Goal: Task Accomplishment & Management: Complete application form

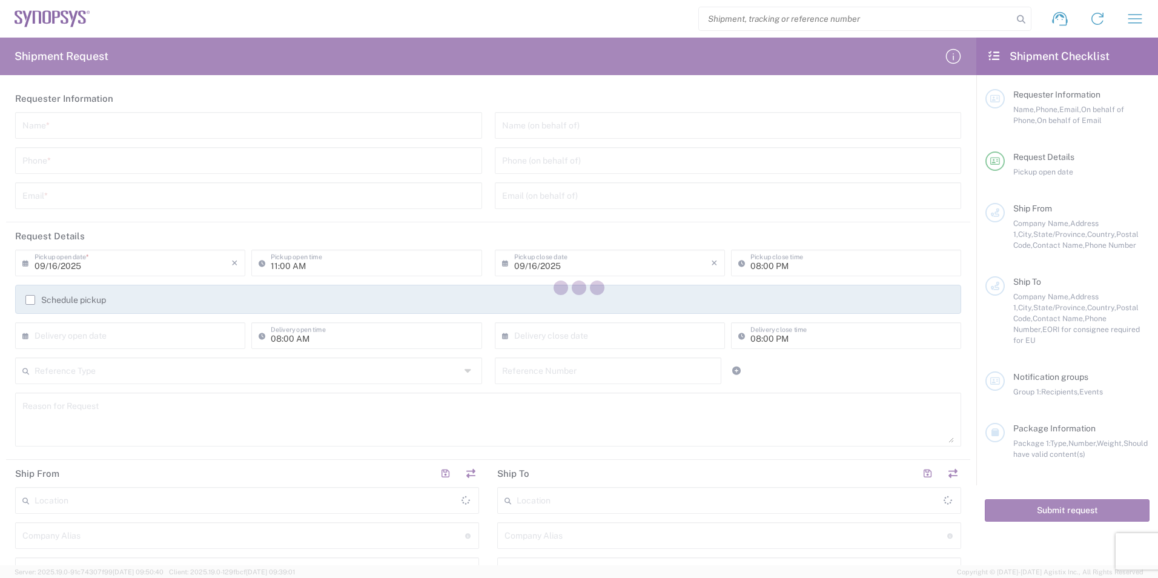
type input "[GEOGRAPHIC_DATA]"
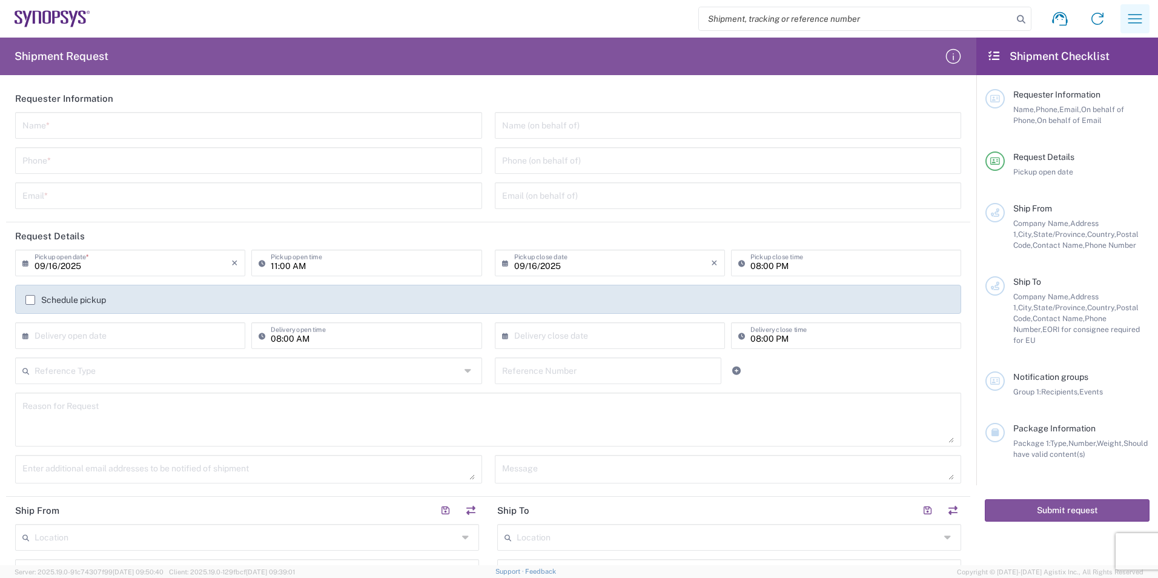
click at [1143, 22] on icon "button" at bounding box center [1134, 18] width 19 height 19
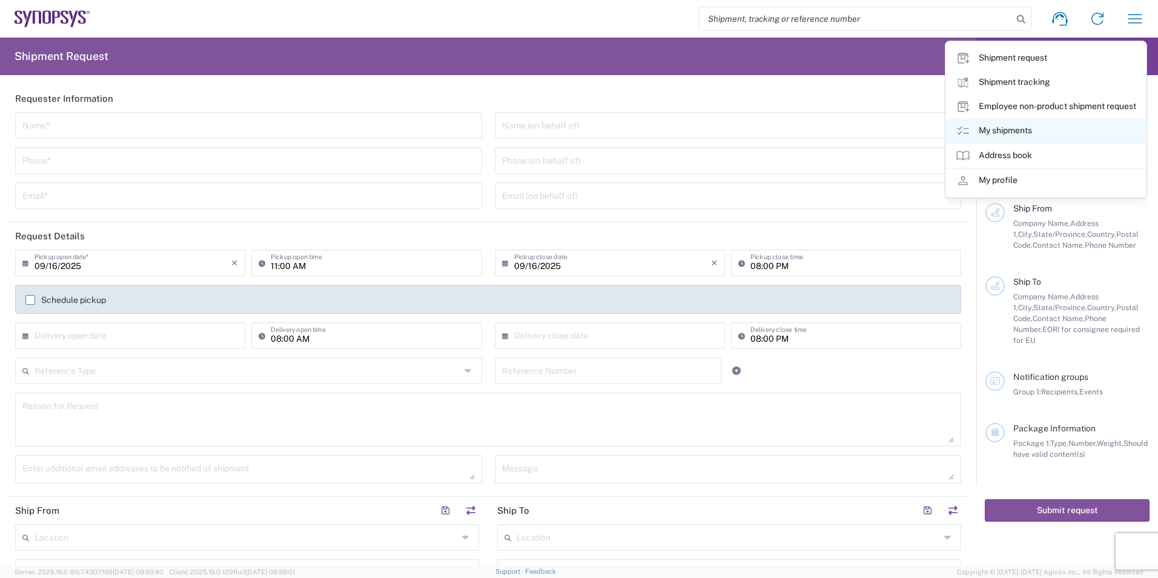
click at [1021, 137] on link "My shipments" at bounding box center [1046, 131] width 200 height 24
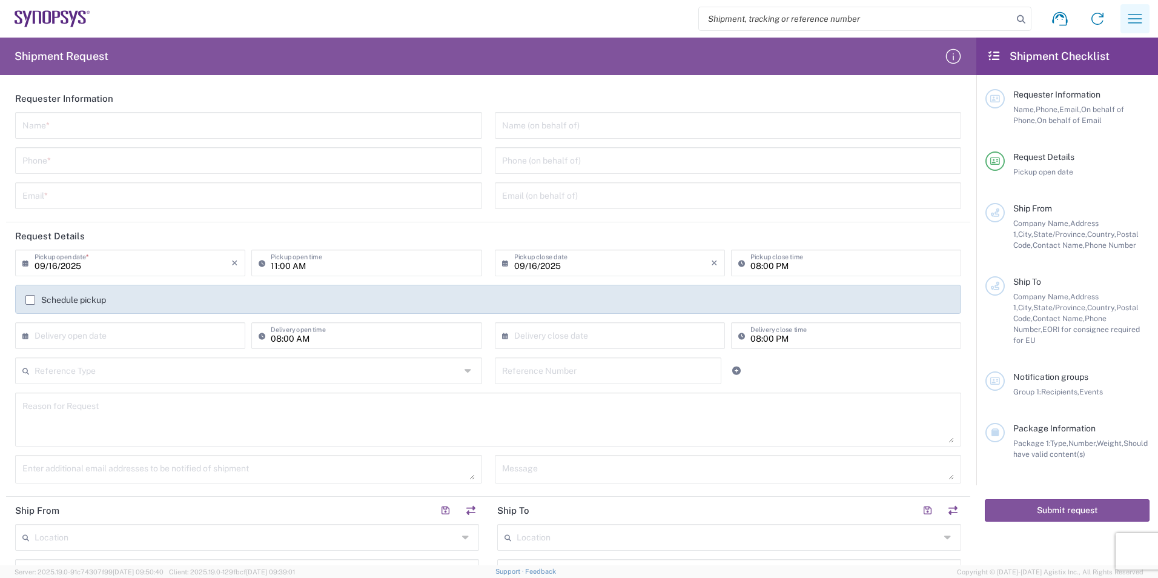
click at [1143, 18] on icon "button" at bounding box center [1134, 18] width 19 height 19
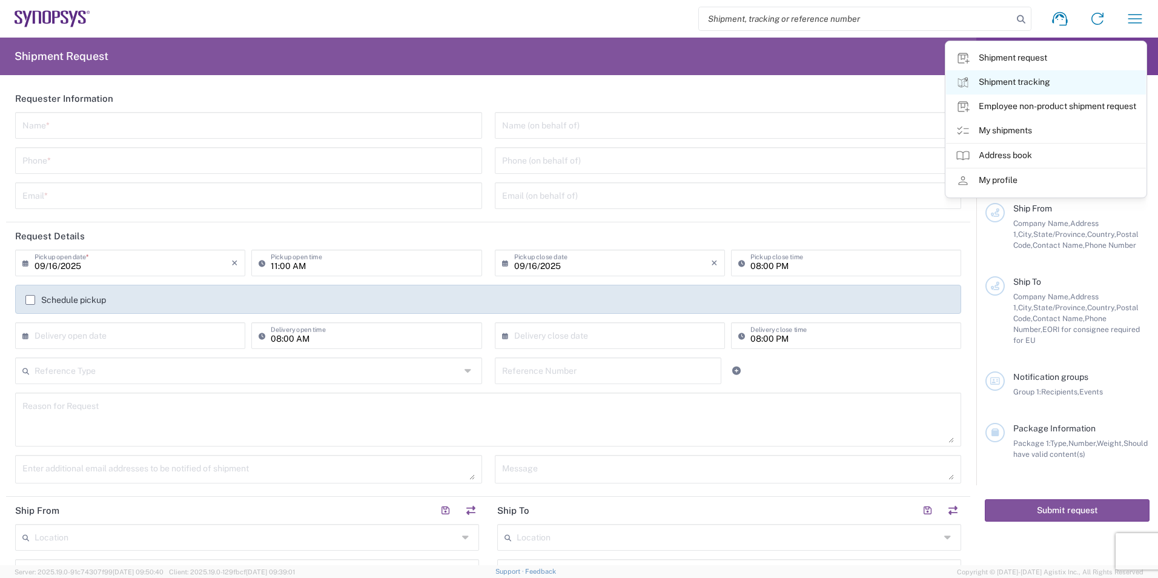
click at [1014, 81] on link "Shipment tracking" at bounding box center [1046, 82] width 200 height 24
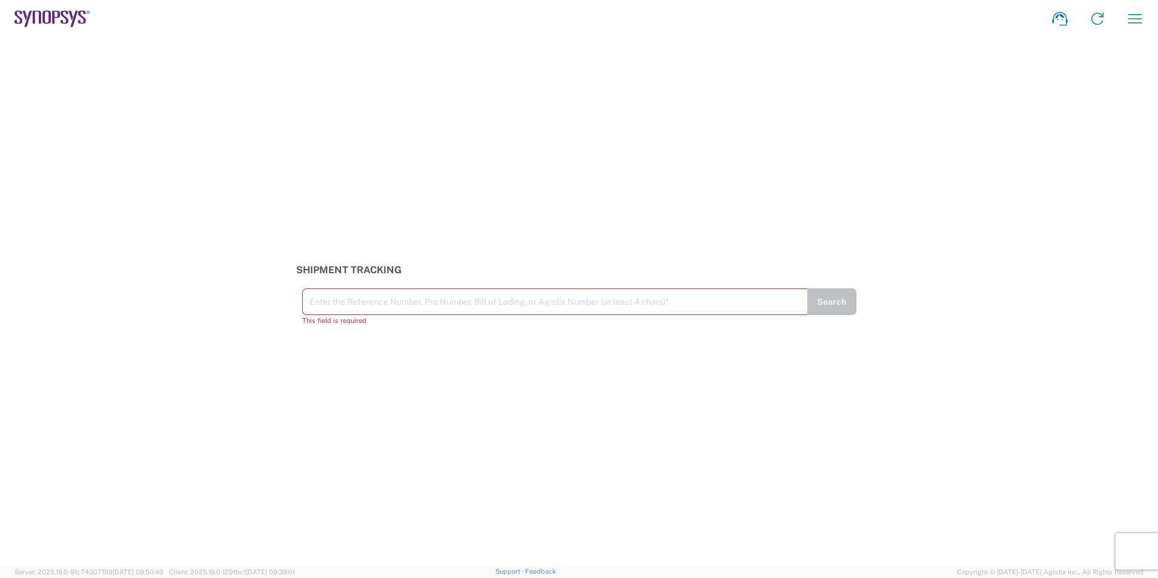
click at [467, 303] on input "text" at bounding box center [554, 300] width 491 height 21
paste input "393224187746"
type input "393224187746"
click at [825, 306] on button "Search" at bounding box center [832, 307] width 50 height 27
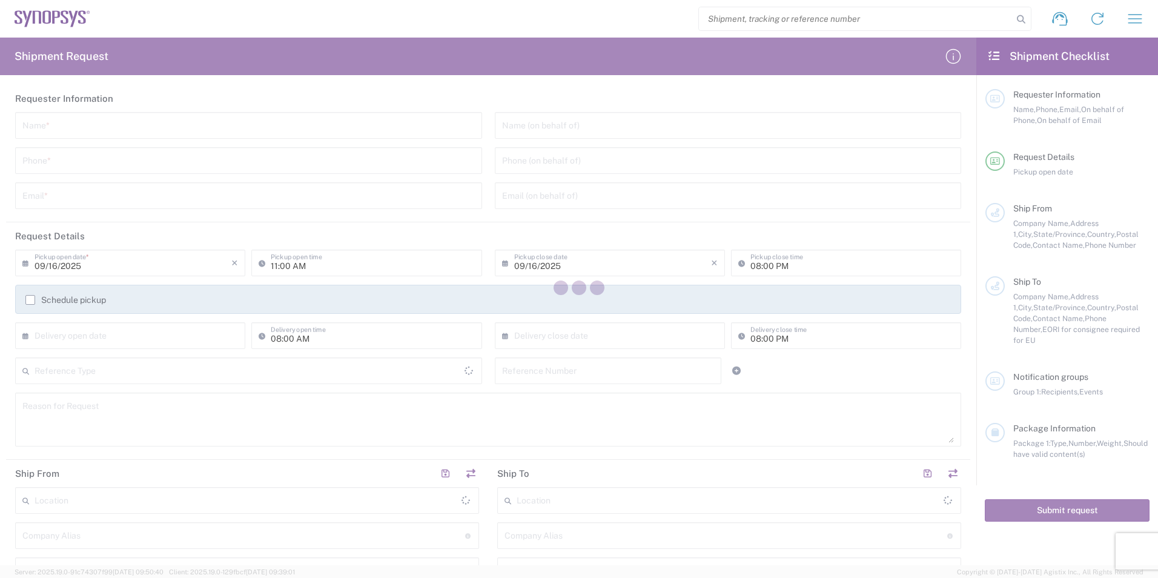
type input "[GEOGRAPHIC_DATA]"
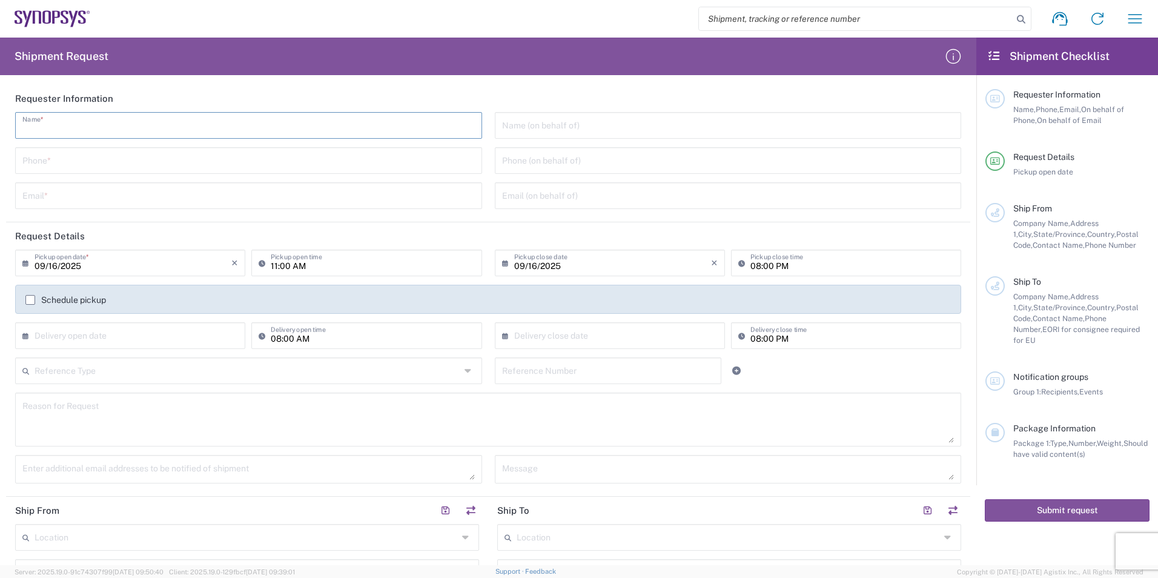
click at [125, 131] on input "text" at bounding box center [248, 124] width 452 height 21
type input "[PERSON_NAME]"
type input "9495216200"
type input "amy.luu@me.eurofinsus.com"
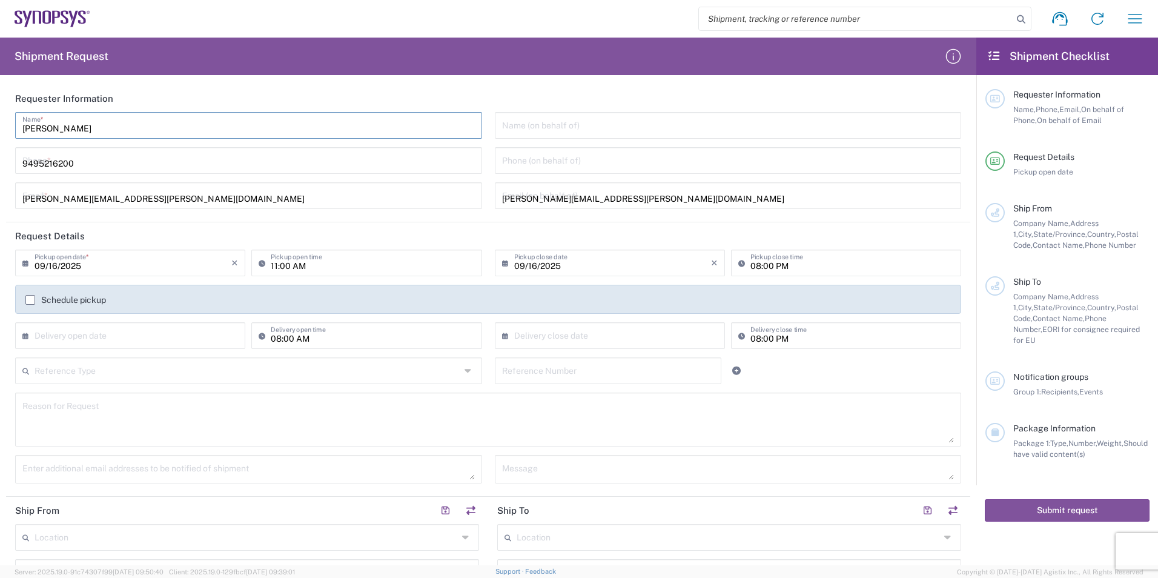
type input "EUROFINS EAG LABORATORIE"
type input "EAG Laboratories"
type input "15 Morgan"
type input "Irvine"
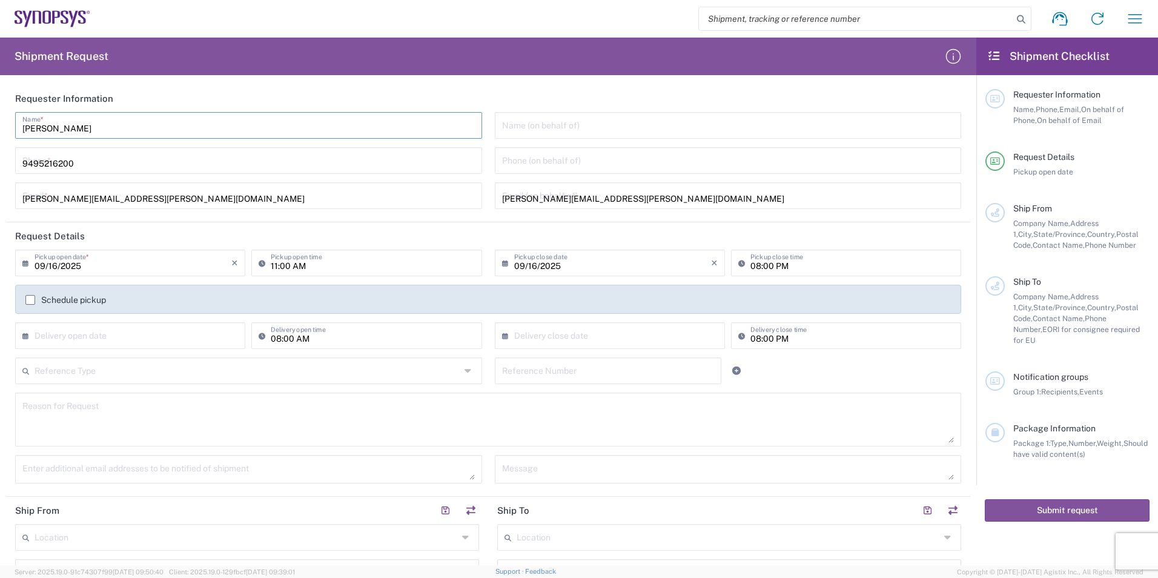
type input "[US_STATE]"
type input "92618"
type input "9495216200"
type input "amy.luu@me.eurofinsus.com"
type input "SNPS PORTUGAL UNIP. LDA. 2"
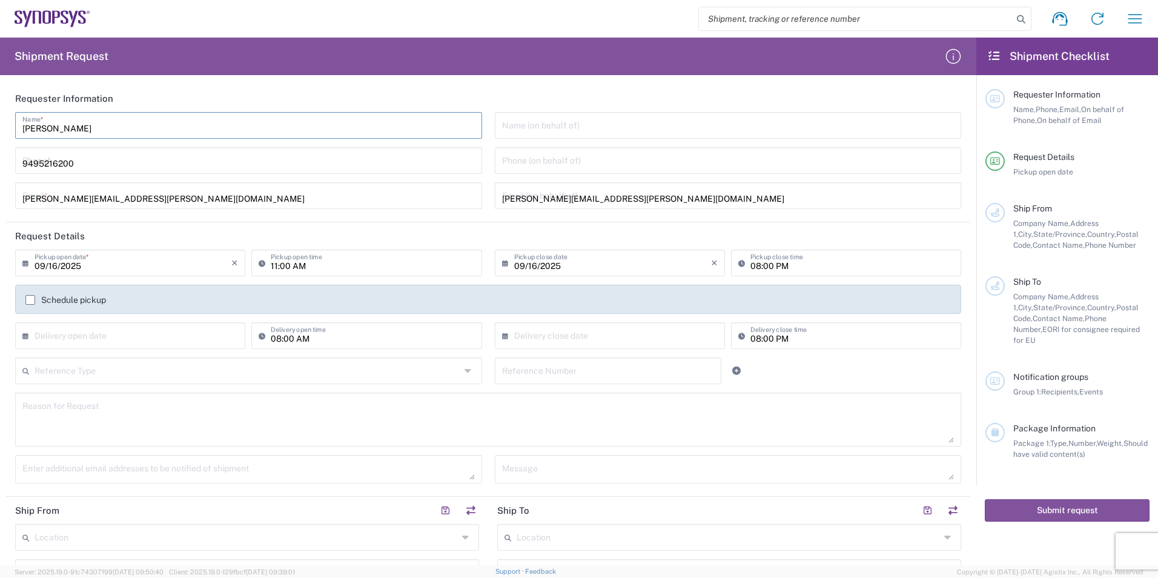
type input "SNPS PORTUGAL UNIP. LDA."
type input "LAGOAS PARK EDIFICIO 4 PISO 2"
type input "PORTO SALVO"
type input "2740-267"
type input "351210440240"
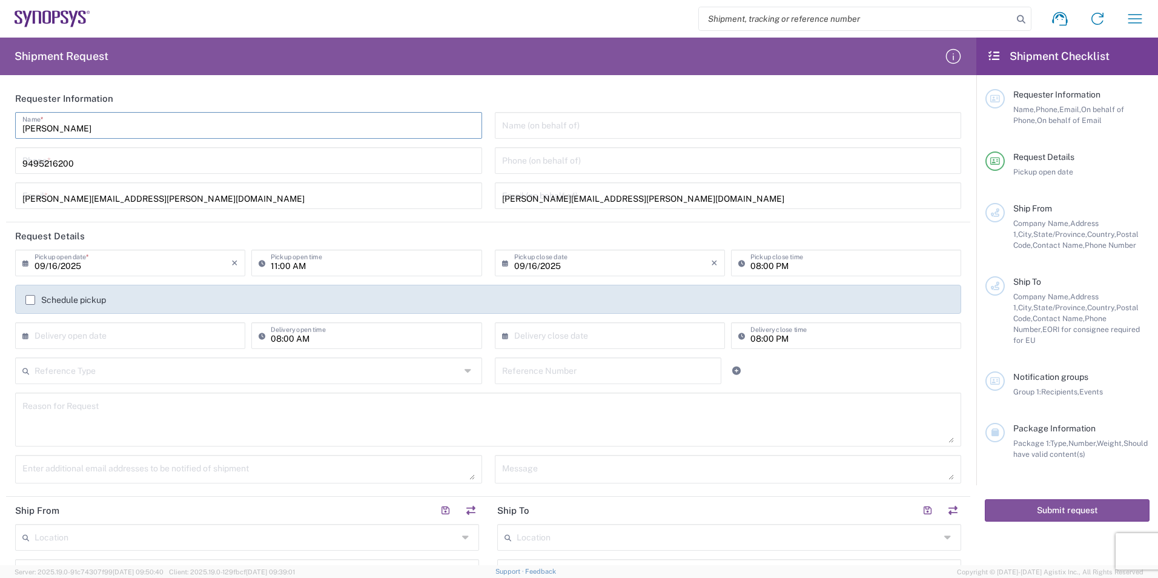
type input "miguel.andrade@synopsys.com"
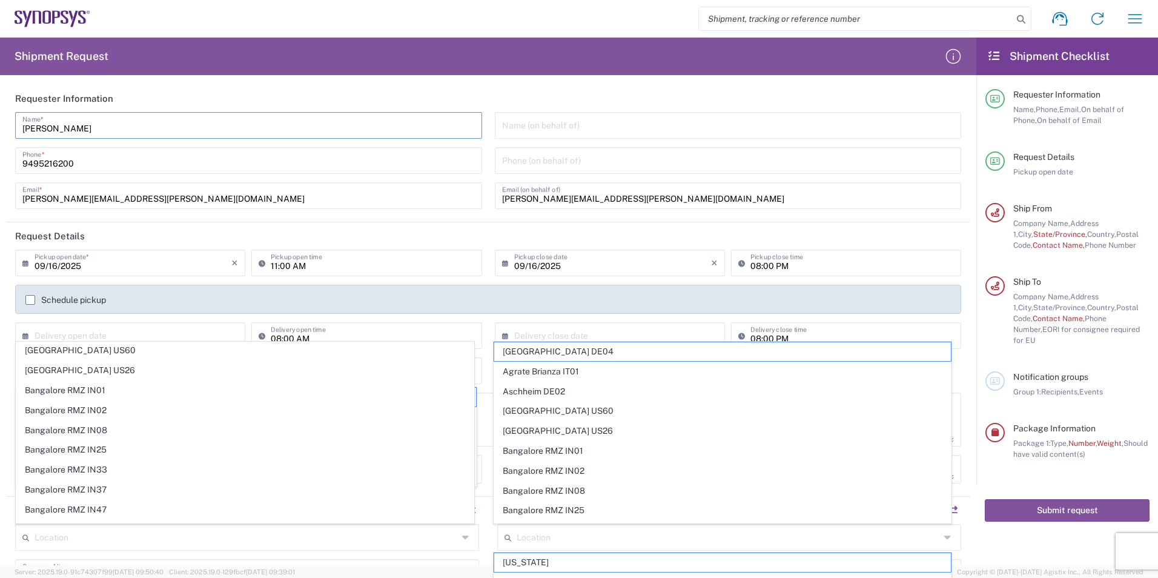
click at [119, 332] on input "text" at bounding box center [133, 334] width 197 height 21
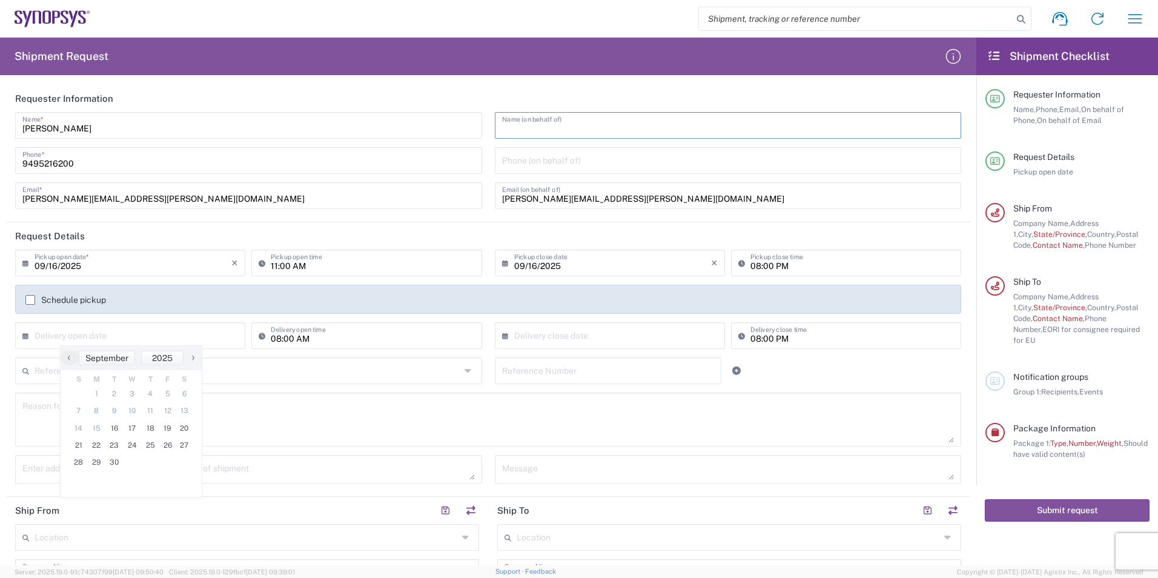
click at [550, 126] on input "text" at bounding box center [728, 124] width 452 height 21
click at [537, 119] on input "text" at bounding box center [728, 124] width 452 height 21
click at [558, 165] on input "tel" at bounding box center [728, 159] width 452 height 21
click at [275, 369] on input "text" at bounding box center [248, 369] width 426 height 21
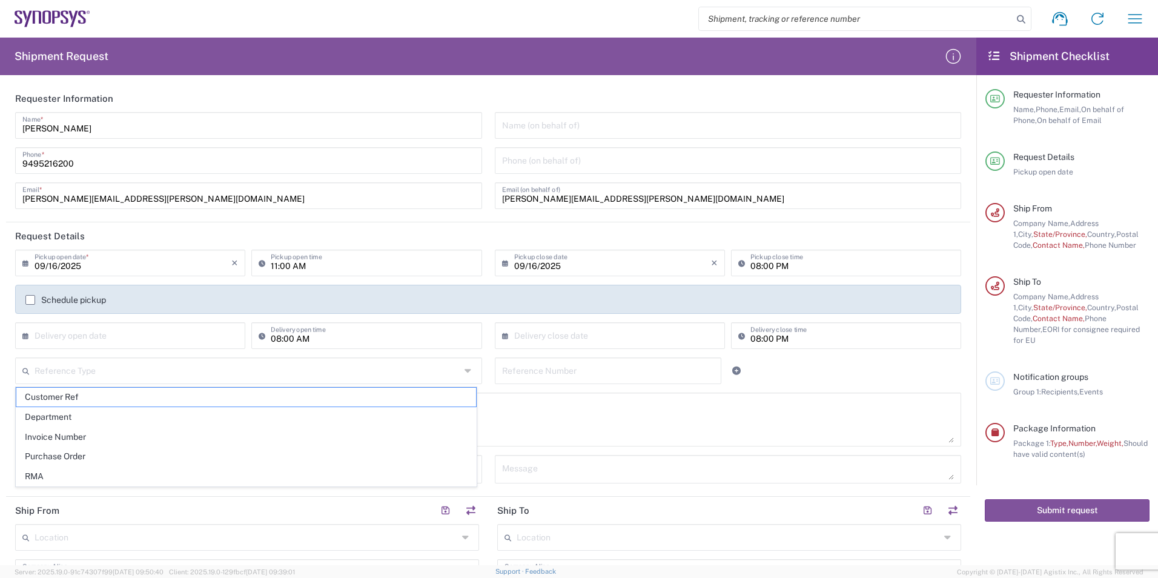
click at [95, 350] on div "× Delivery open date Cancel Apply" at bounding box center [130, 339] width 236 height 35
click at [85, 333] on input "text" at bounding box center [133, 334] width 197 height 21
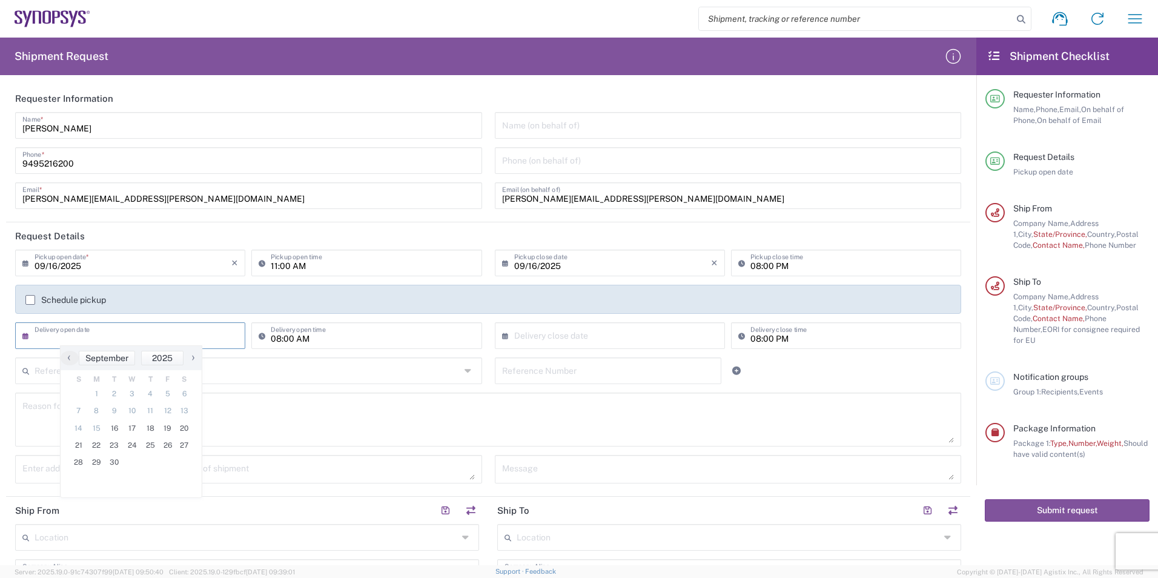
click at [508, 357] on div "Reference Number" at bounding box center [608, 370] width 227 height 27
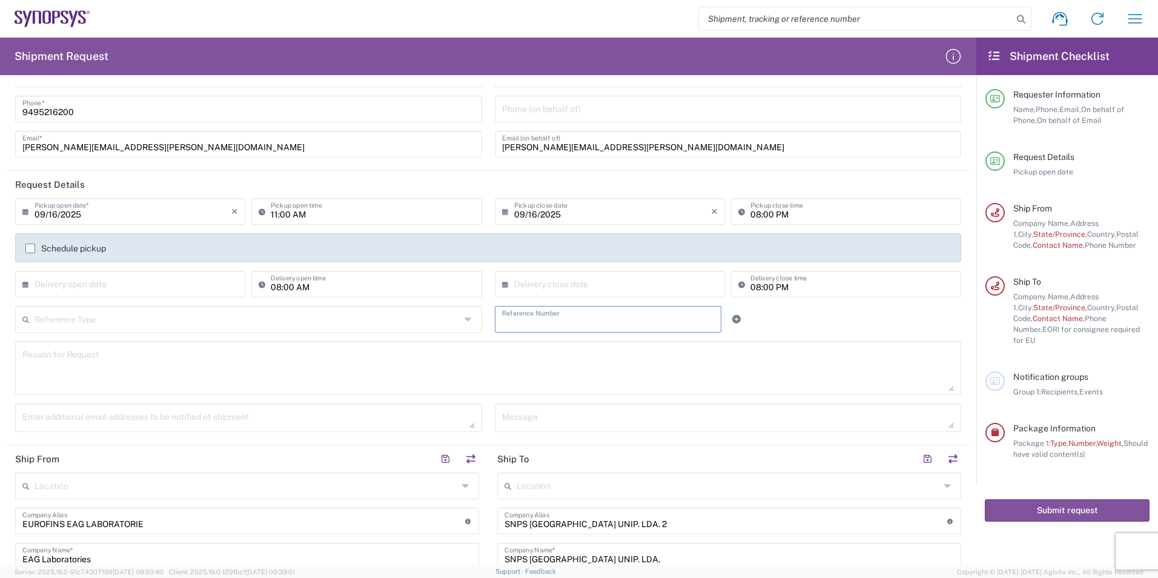
scroll to position [61, 0]
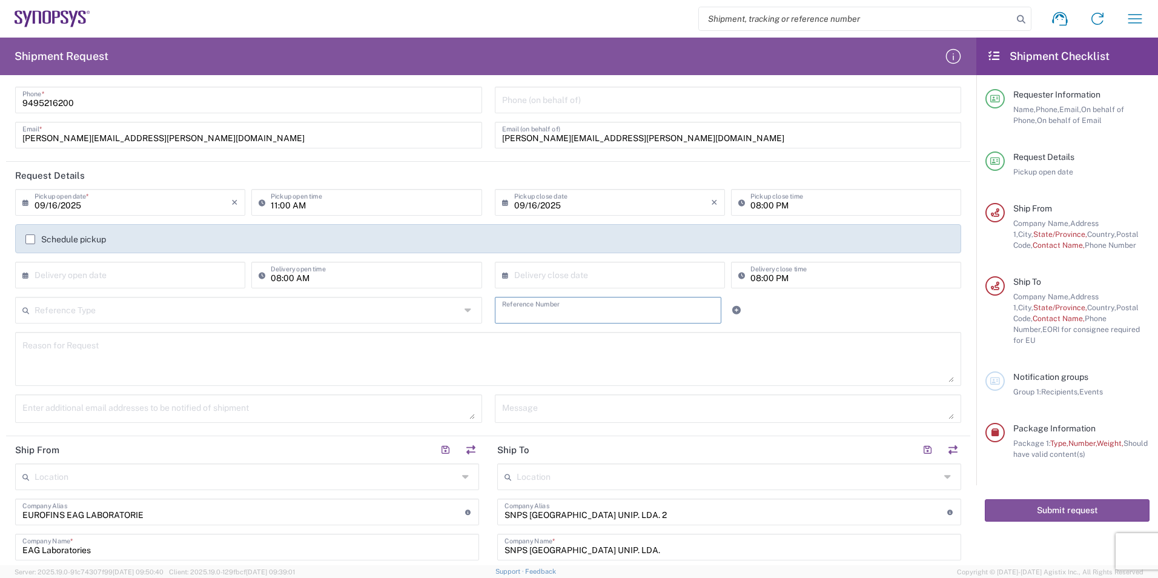
click at [91, 313] on input "text" at bounding box center [248, 309] width 426 height 21
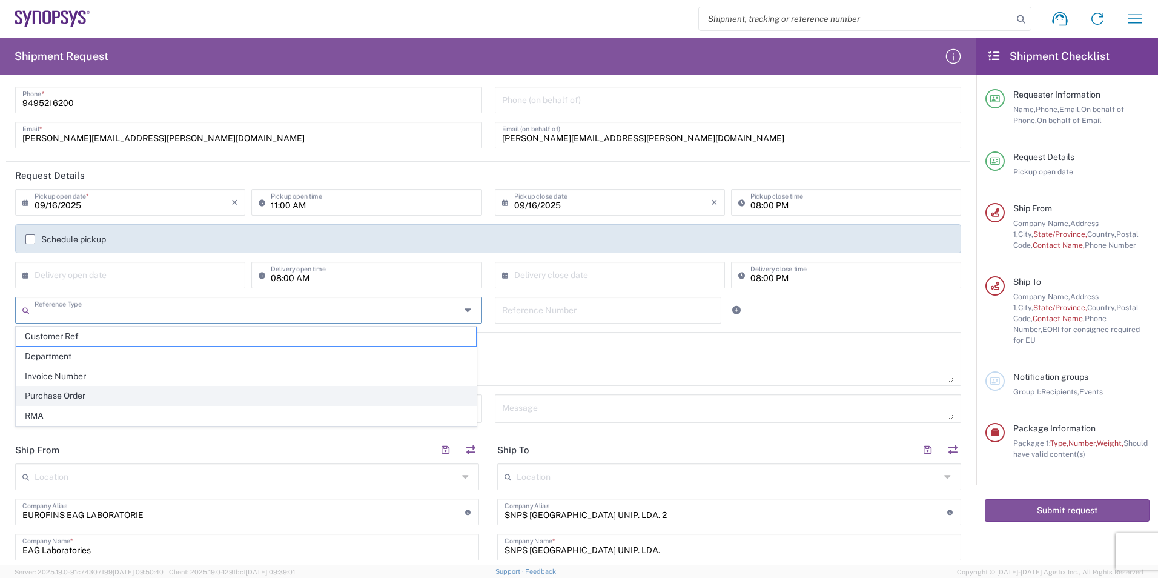
click at [73, 398] on span "Purchase Order" at bounding box center [246, 395] width 460 height 19
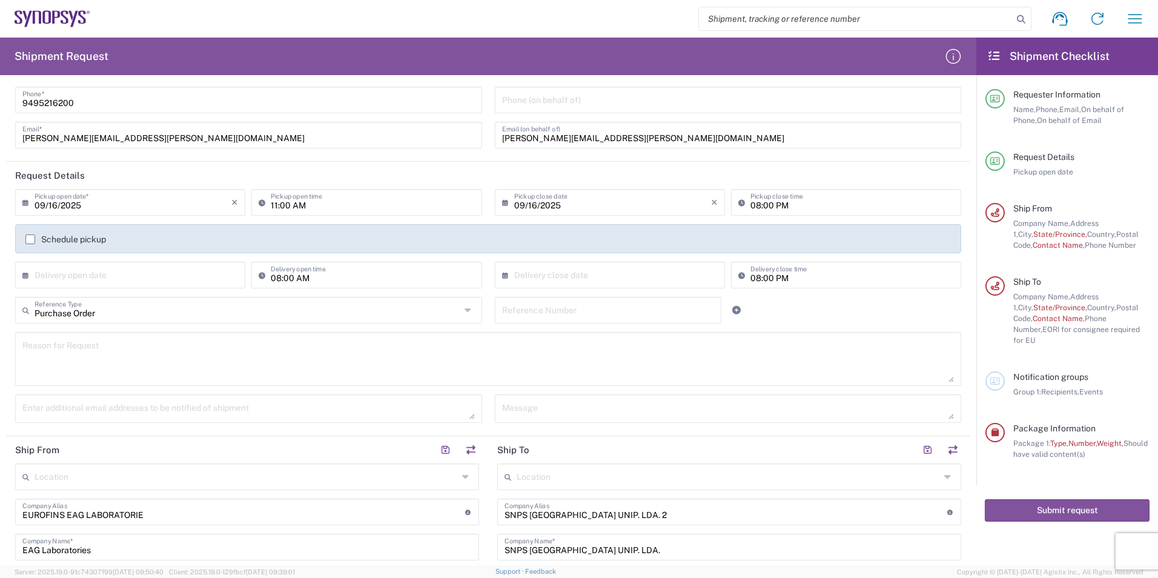
click at [94, 354] on textarea at bounding box center [487, 358] width 931 height 47
click at [82, 313] on input "Purchase Order" at bounding box center [248, 309] width 426 height 21
type input "Purchase Order"
click at [211, 467] on input "text" at bounding box center [246, 475] width 423 height 21
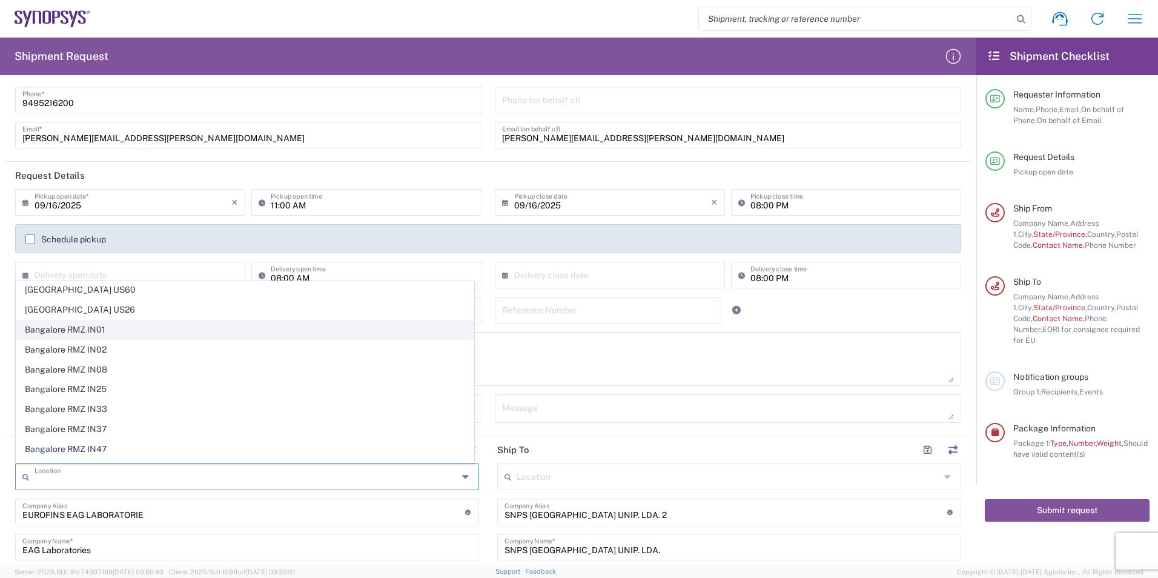
scroll to position [0, 0]
click at [3, 320] on form "Requester Information Amy Luu Name * 9495216200 Phone * amy.luu@me.eurofinsus.c…" at bounding box center [488, 325] width 976 height 480
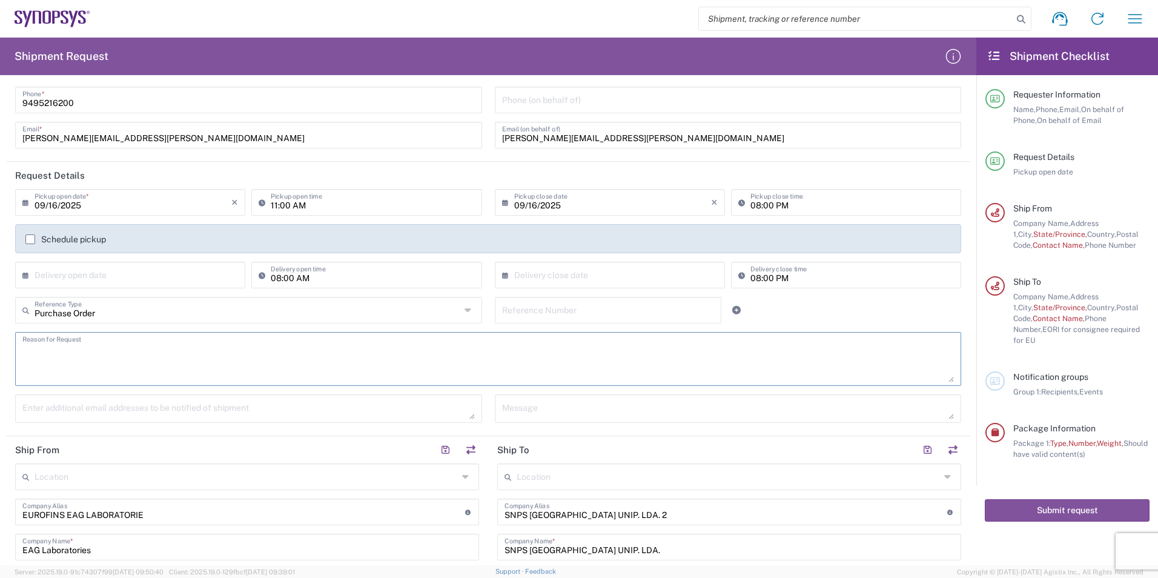
click at [53, 355] on textarea at bounding box center [487, 358] width 931 height 47
paste textarea "M0QYW238"
paste textarea "4800023339"
click at [24, 363] on textarea "M0QYW238 4800023339" at bounding box center [487, 358] width 931 height 47
type textarea "M0QYW238 4800023339"
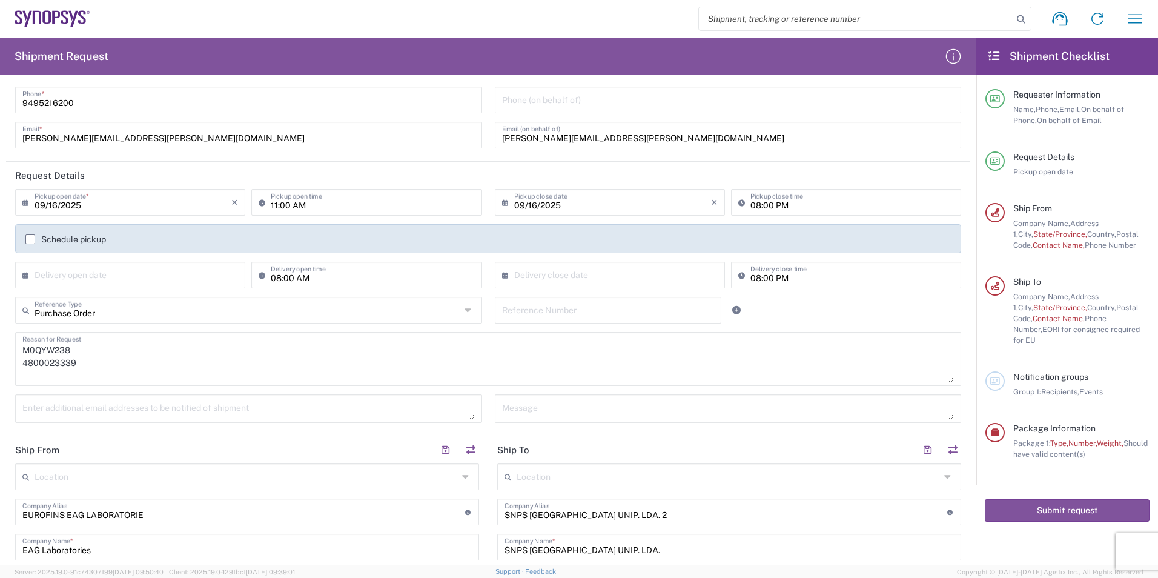
click at [52, 311] on input "Purchase Order" at bounding box center [248, 309] width 426 height 21
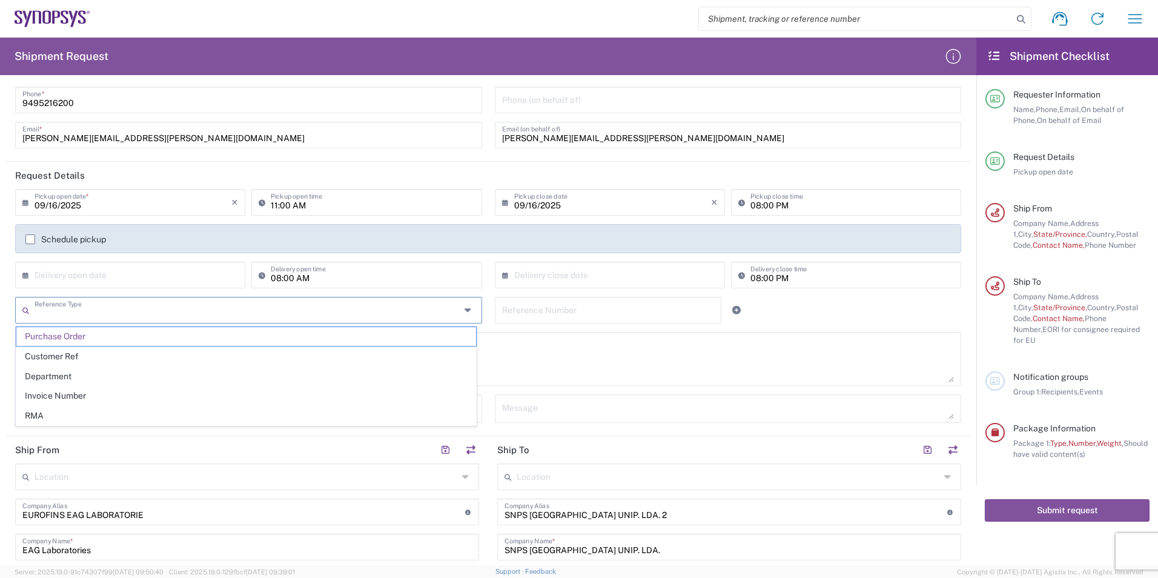
click at [5, 335] on form "Requester Information Amy Luu Name * 9495216200 Phone * amy.luu@me.eurofinsus.c…" at bounding box center [488, 325] width 976 height 480
type input "Purchase Order"
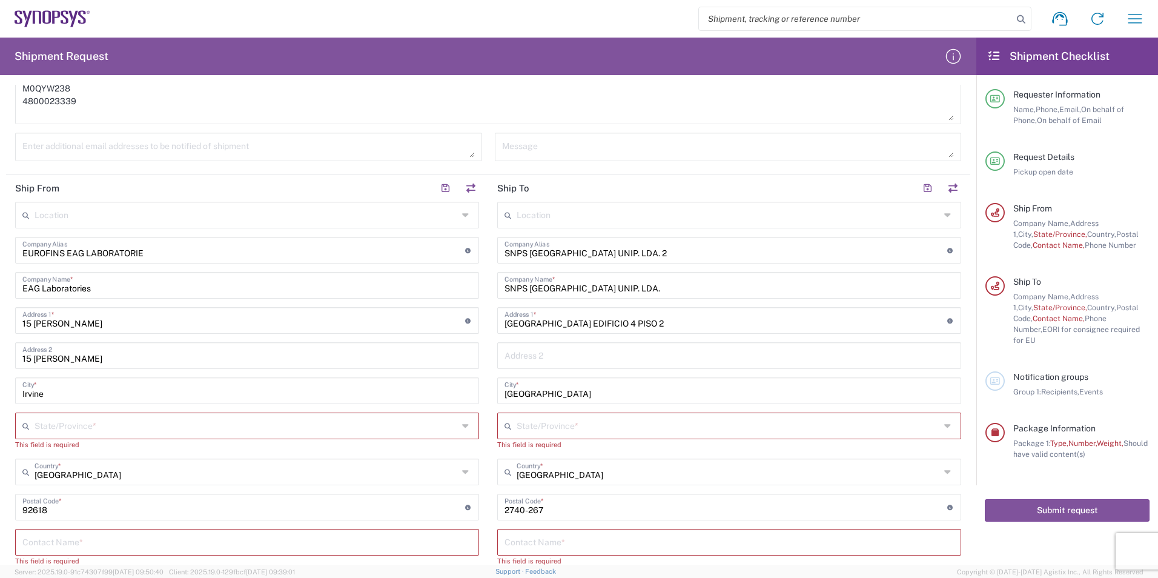
scroll to position [363, 0]
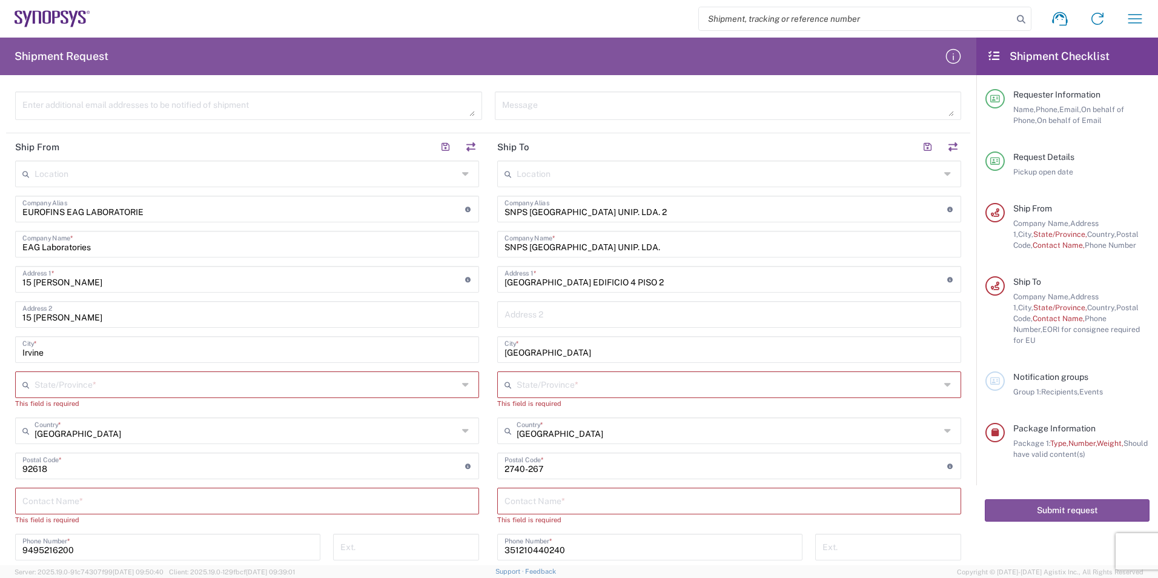
click at [53, 385] on input "text" at bounding box center [246, 383] width 423 height 21
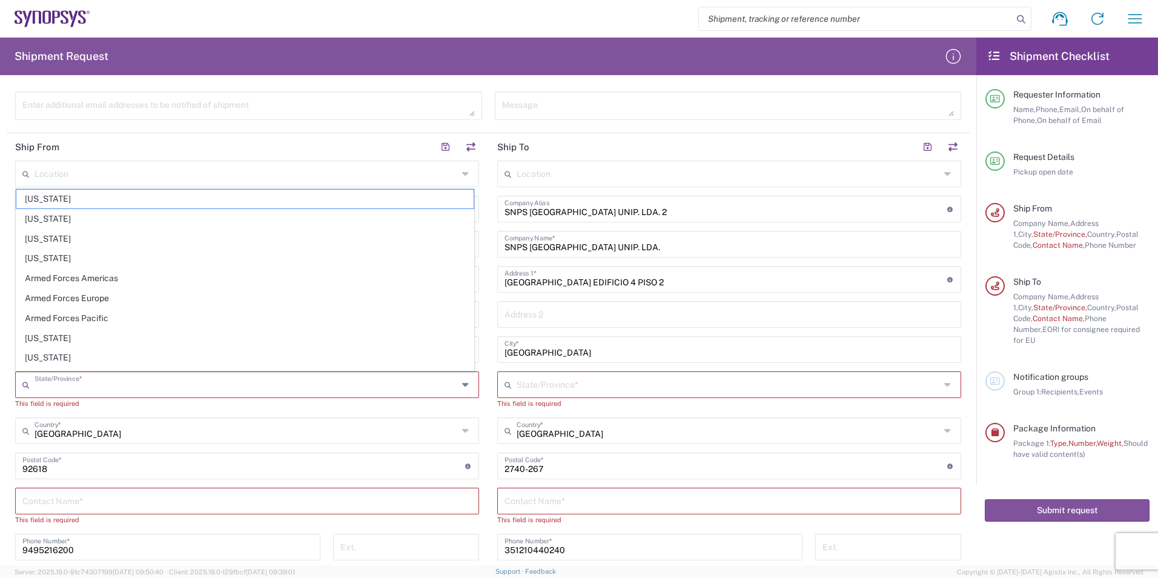
type input "[US_STATE]"
click at [218, 414] on div "Location Aachen DE04 Agrate Brianza IT01 Aschheim DE02 Atlanta US60 Austin US26…" at bounding box center [247, 415] width 464 height 511
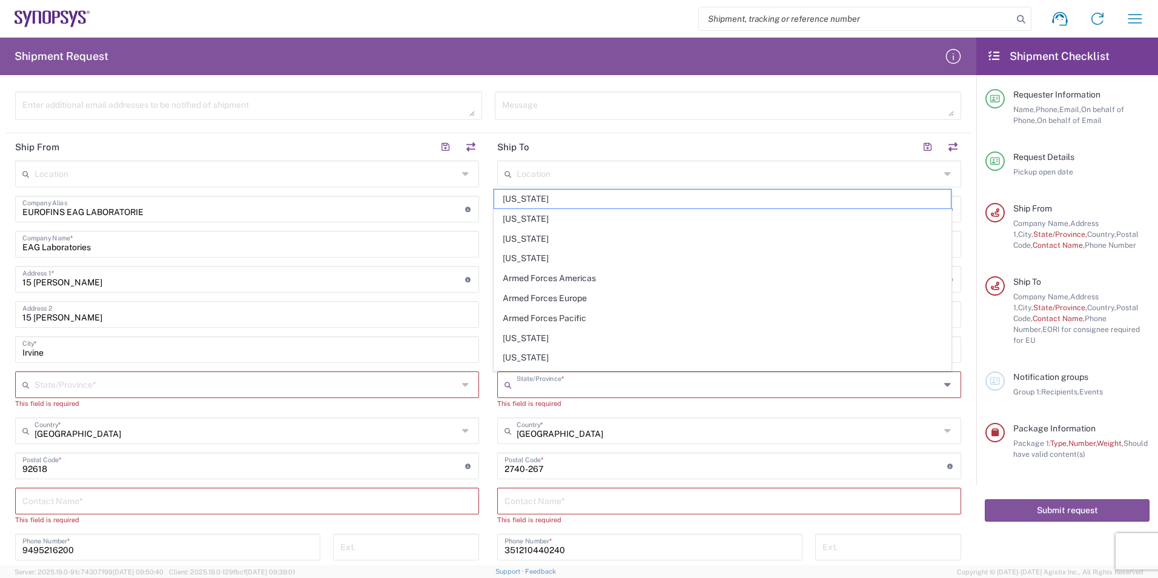
click at [547, 377] on input "text" at bounding box center [727, 383] width 423 height 21
drag, startPoint x: 490, startPoint y: 426, endPoint x: 698, endPoint y: 426, distance: 207.1
click at [490, 426] on main "Location Aachen DE04 Agrate Brianza IT01 Aschheim DE02 Atlanta US60 Austin US26…" at bounding box center [729, 415] width 482 height 511
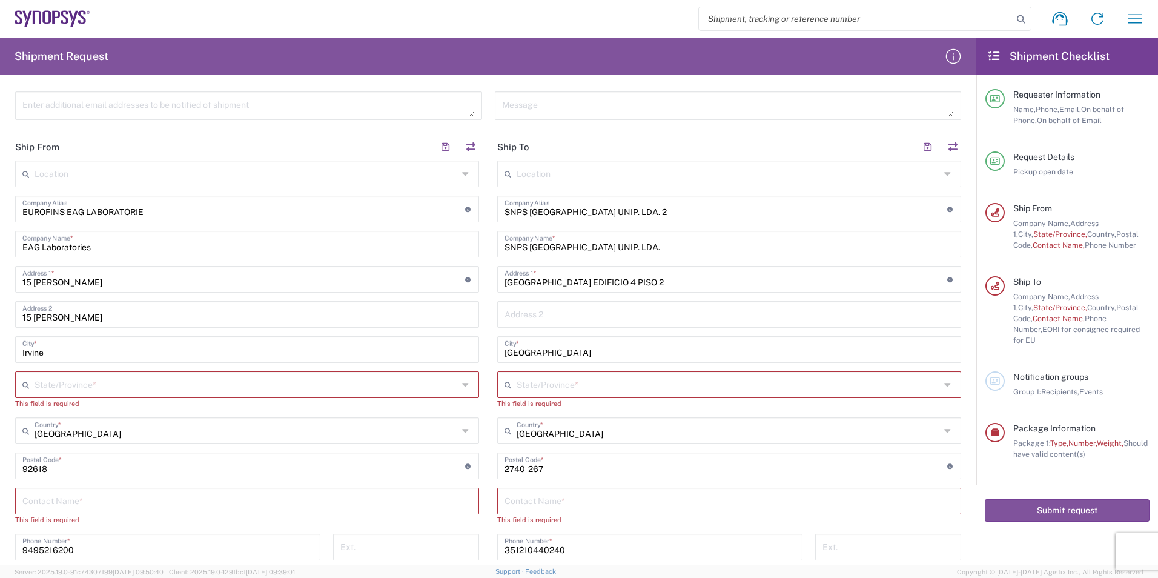
click at [944, 385] on icon at bounding box center [949, 384] width 10 height 19
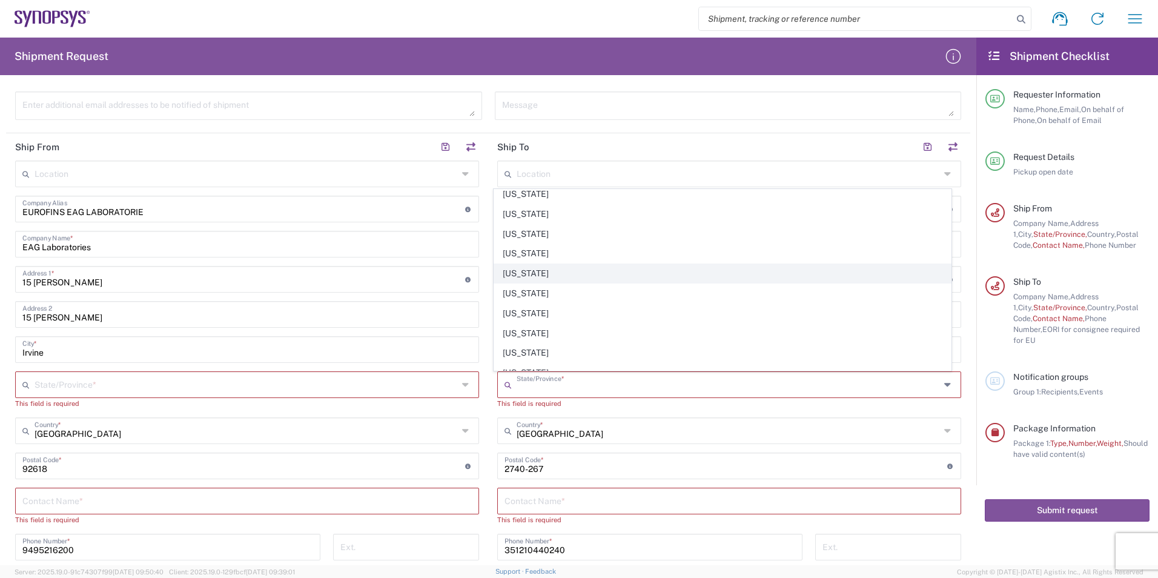
scroll to position [931, 0]
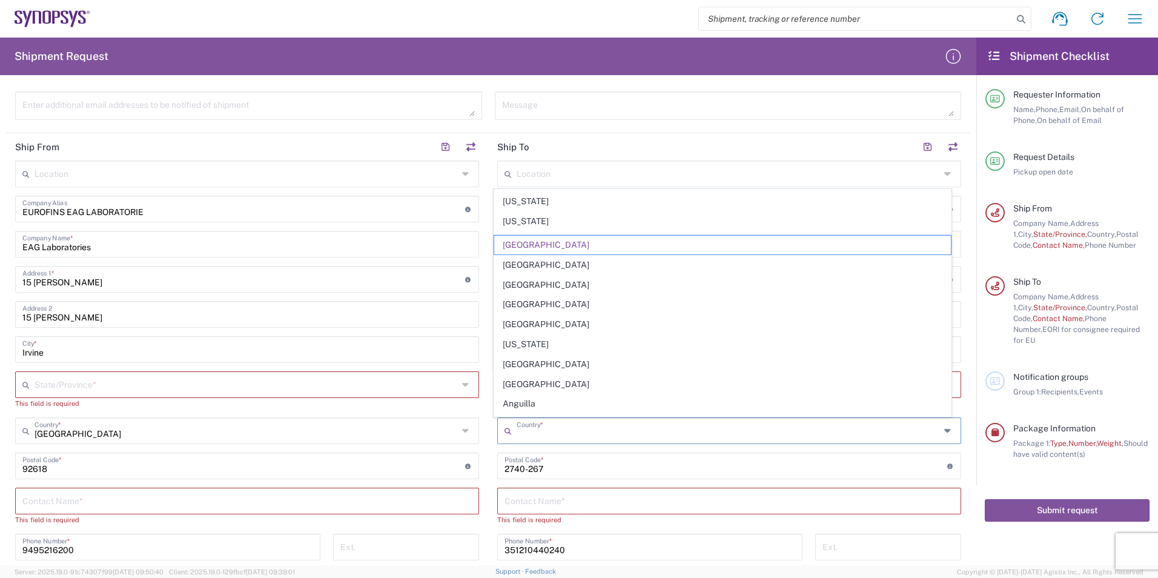
click at [690, 432] on input "text" at bounding box center [727, 429] width 423 height 21
click at [777, 466] on input "undefined" at bounding box center [725, 464] width 443 height 21
type input "[GEOGRAPHIC_DATA]"
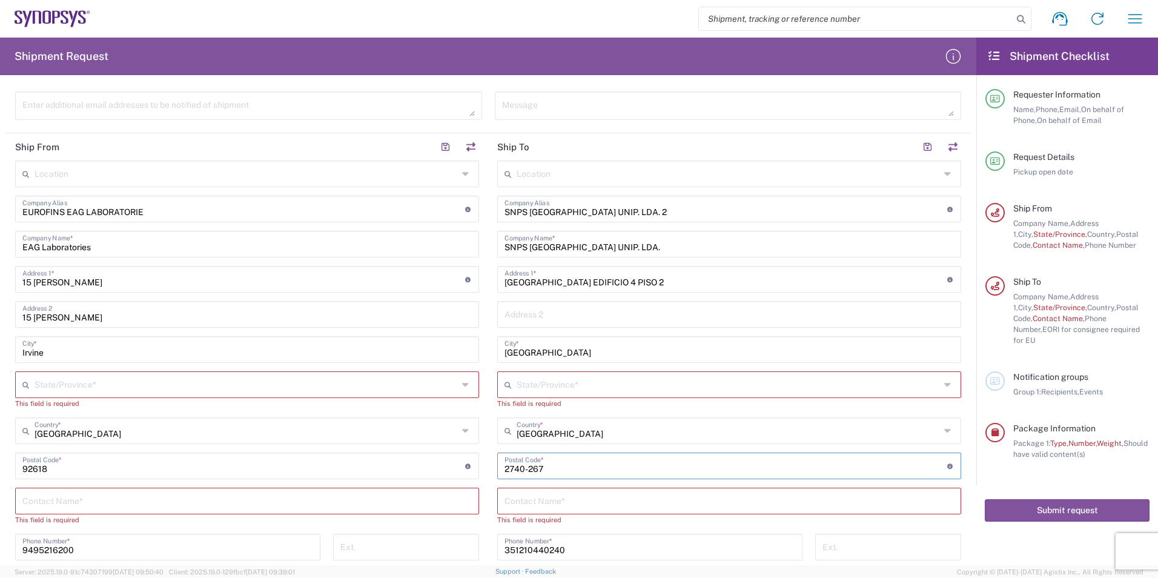
click at [946, 429] on div "United States Country *" at bounding box center [729, 430] width 464 height 27
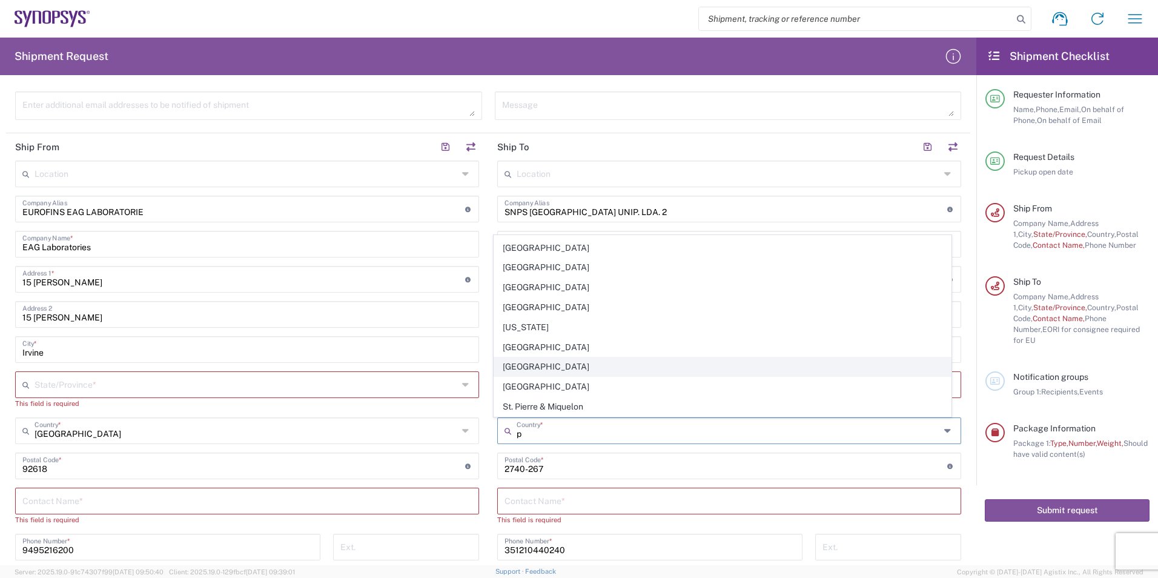
scroll to position [335, 0]
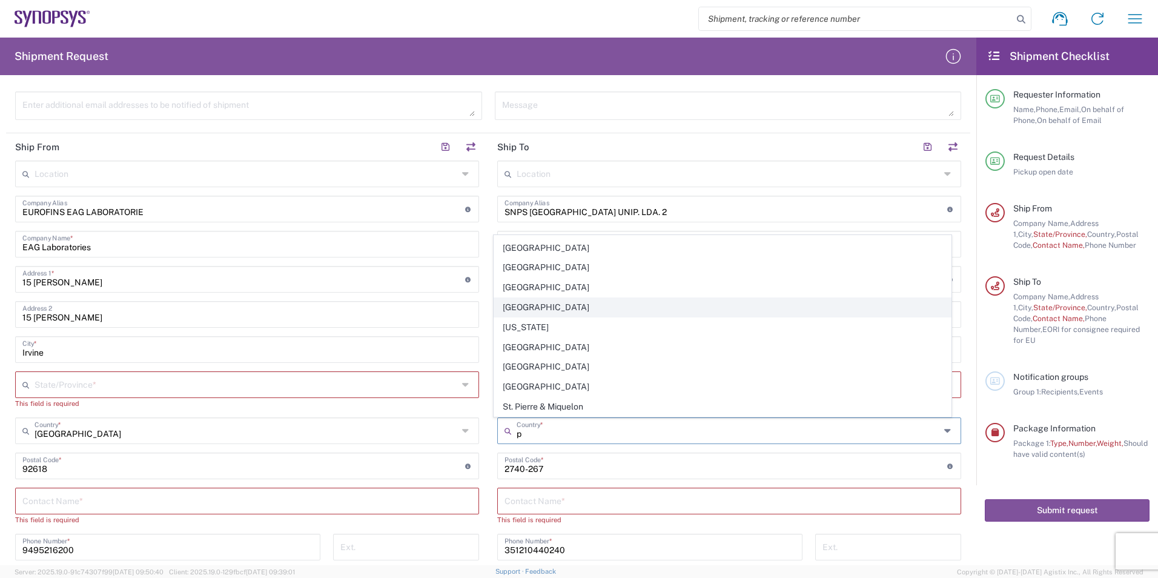
click at [622, 303] on span "[GEOGRAPHIC_DATA]" at bounding box center [722, 307] width 457 height 19
type input "[GEOGRAPHIC_DATA]"
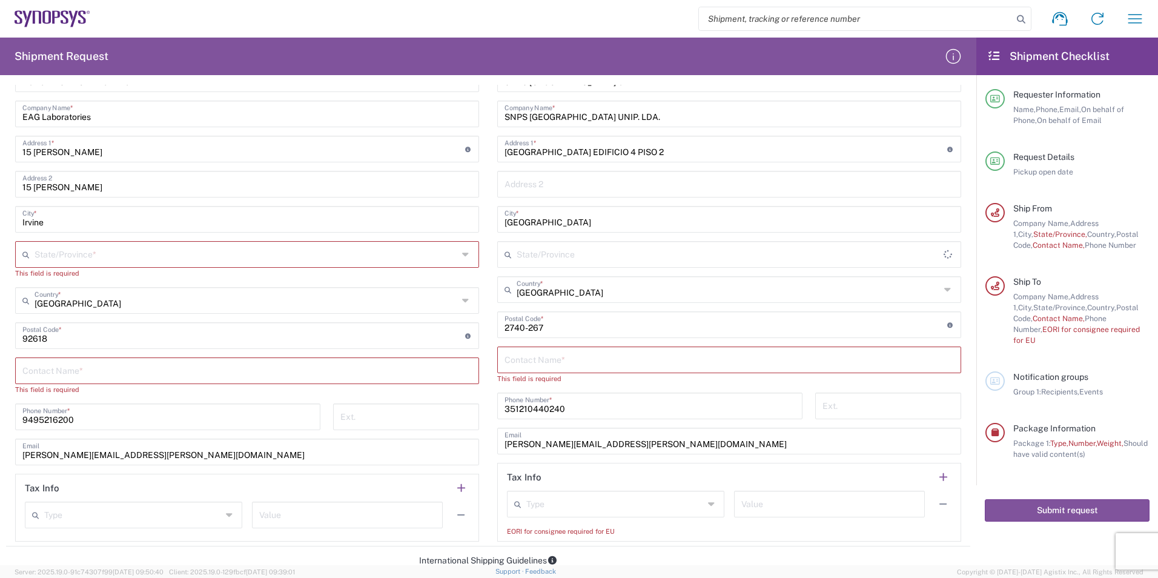
scroll to position [605, 0]
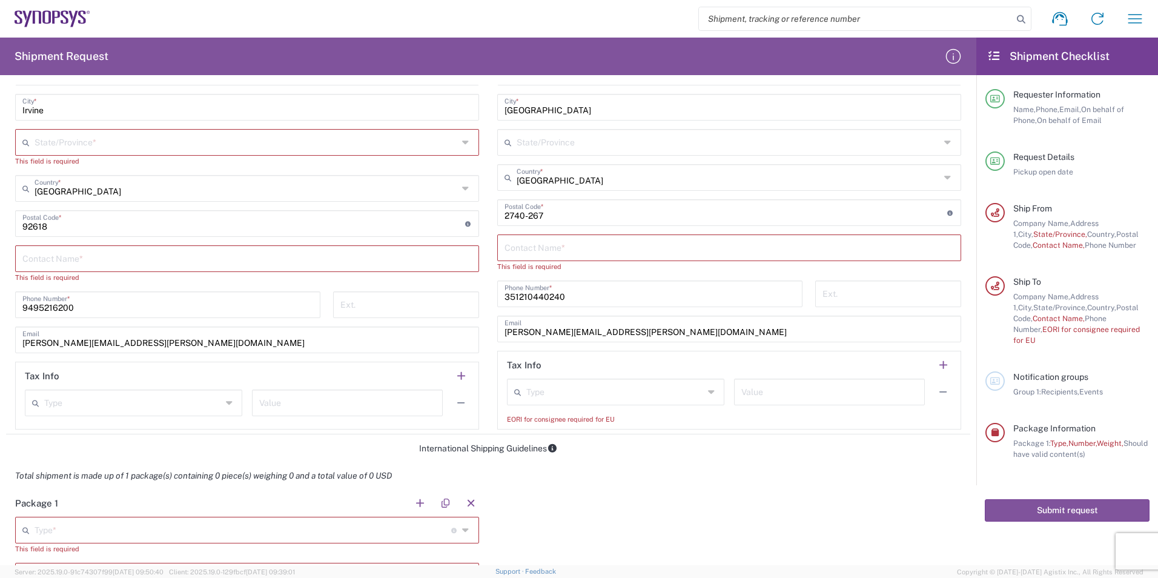
click at [266, 260] on input "text" at bounding box center [246, 257] width 449 height 21
type input "a"
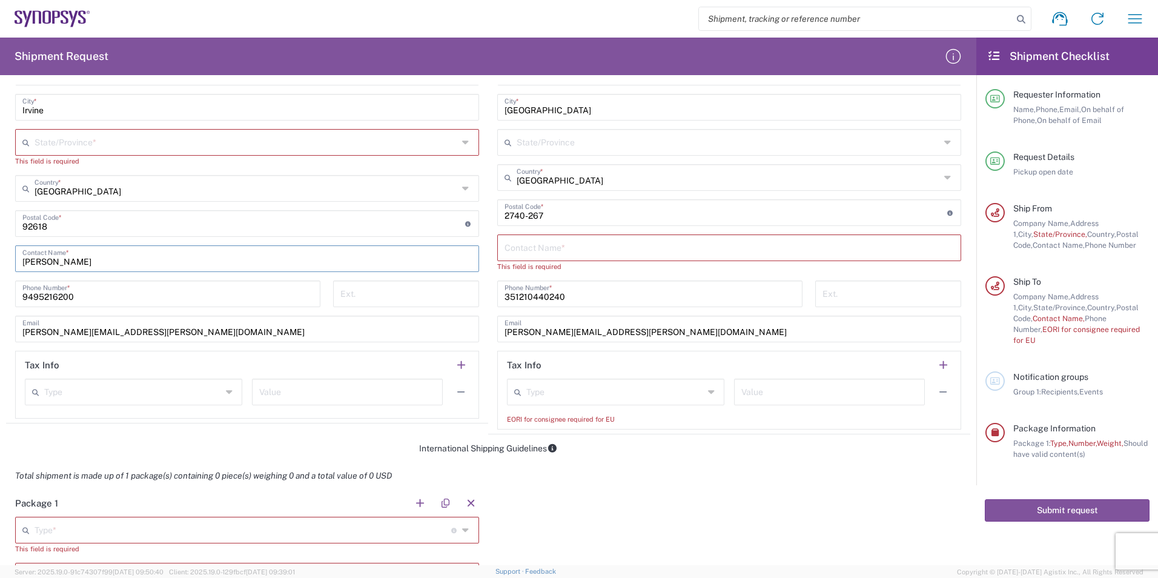
type input "Amy Luu"
click at [591, 253] on input "text" at bounding box center [728, 246] width 449 height 21
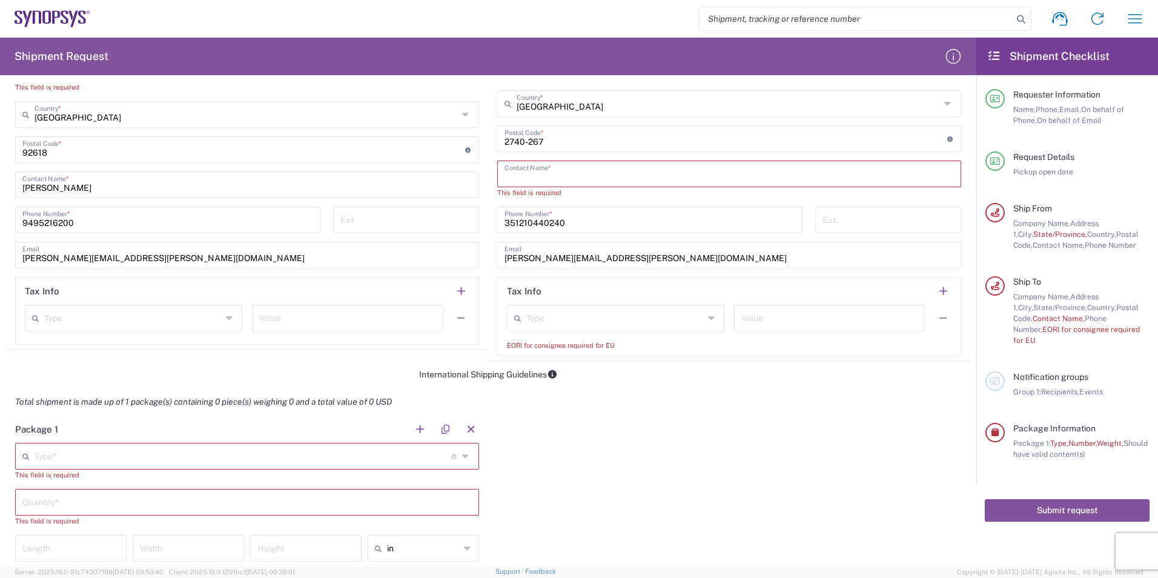
scroll to position [666, 0]
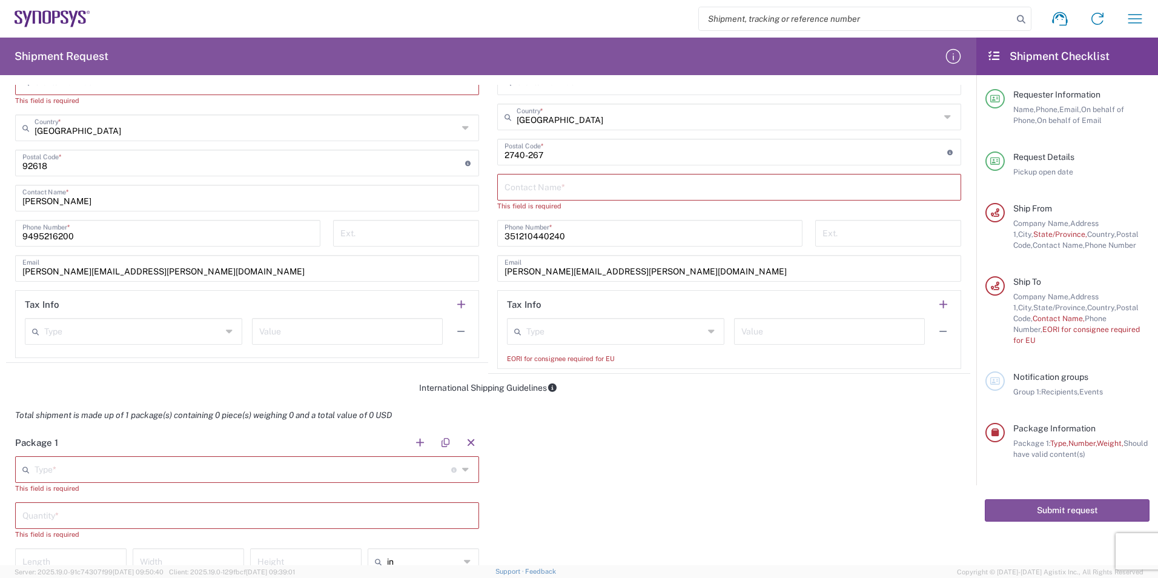
click at [530, 189] on input "text" at bounding box center [728, 186] width 449 height 21
paste input "Miguel Andrade"
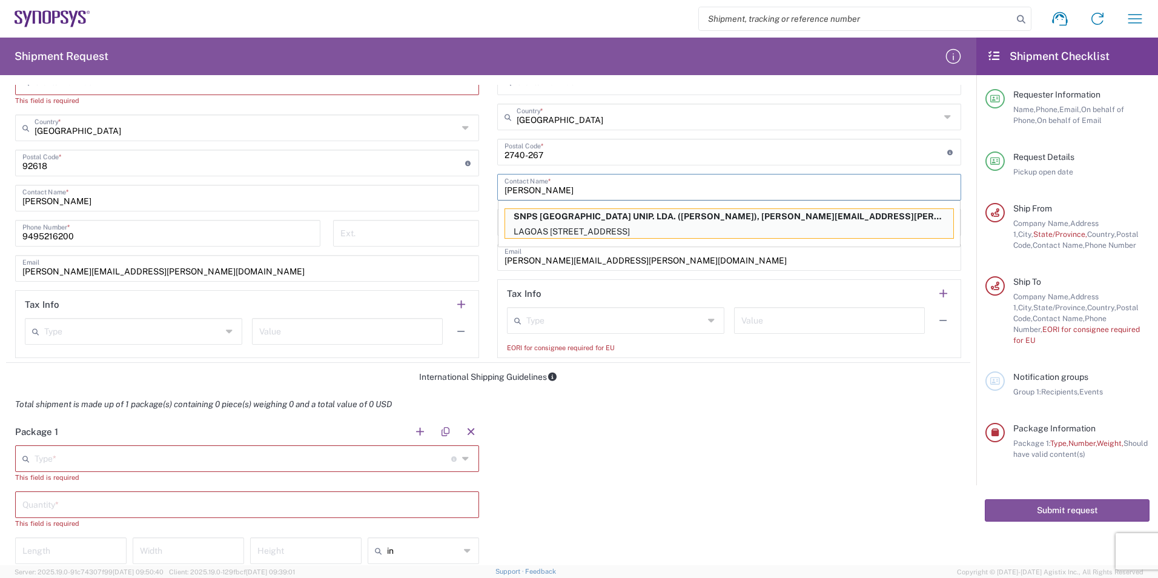
type input "Miguel Andrade"
click at [216, 331] on input "text" at bounding box center [132, 330] width 177 height 21
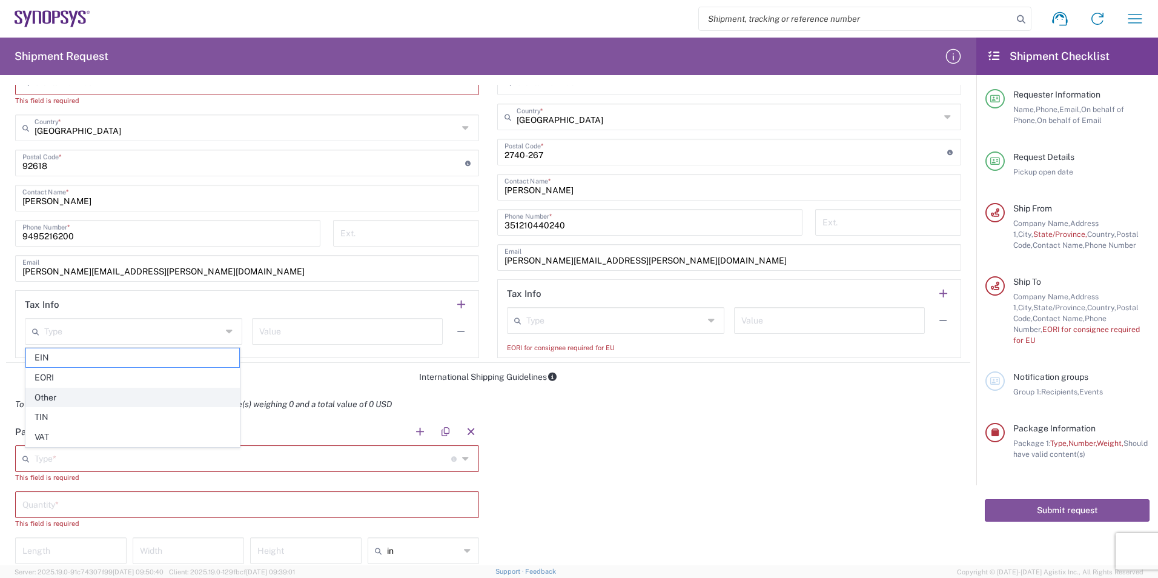
click at [70, 391] on span "Other" at bounding box center [132, 397] width 213 height 19
type input "Other"
click at [530, 322] on input "text" at bounding box center [614, 319] width 177 height 21
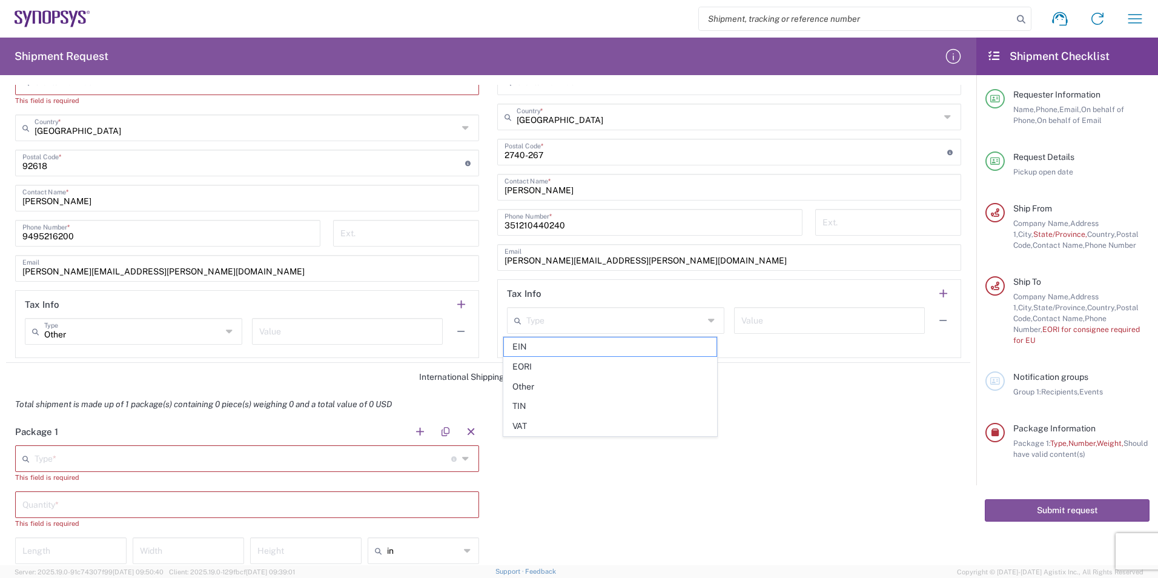
click at [883, 478] on div "Package 1 Type * Material used to package goods Bale(s) Basket(s) Bolt(s) Bottl…" at bounding box center [488, 547] width 964 height 259
click at [618, 318] on input "text" at bounding box center [614, 319] width 177 height 21
click at [526, 368] on span "EORI" at bounding box center [610, 366] width 213 height 19
type input "EORI"
click at [687, 507] on div "Package 1 Type * Material used to package goods Bale(s) Basket(s) Bolt(s) Bottl…" at bounding box center [488, 547] width 964 height 259
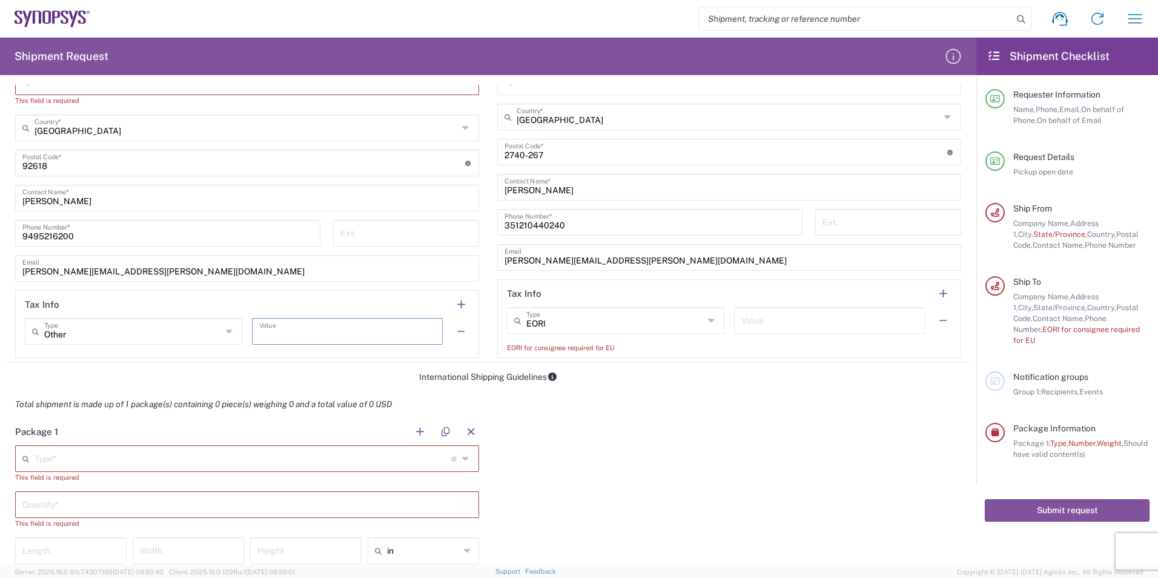
click at [358, 333] on input "text" at bounding box center [347, 330] width 176 height 21
click at [296, 333] on input "text" at bounding box center [347, 330] width 176 height 21
click at [305, 332] on input "text" at bounding box center [347, 330] width 176 height 21
paste input "1,348.73"
type input "1,348.73"
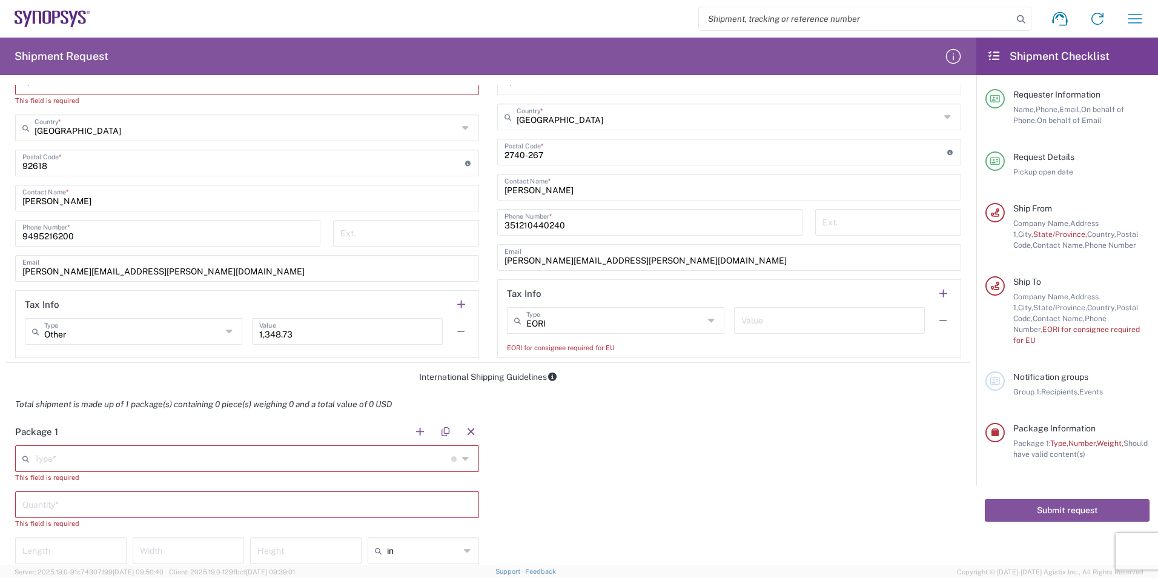
click at [762, 317] on input "text" at bounding box center [829, 319] width 176 height 21
paste input "1,348.73"
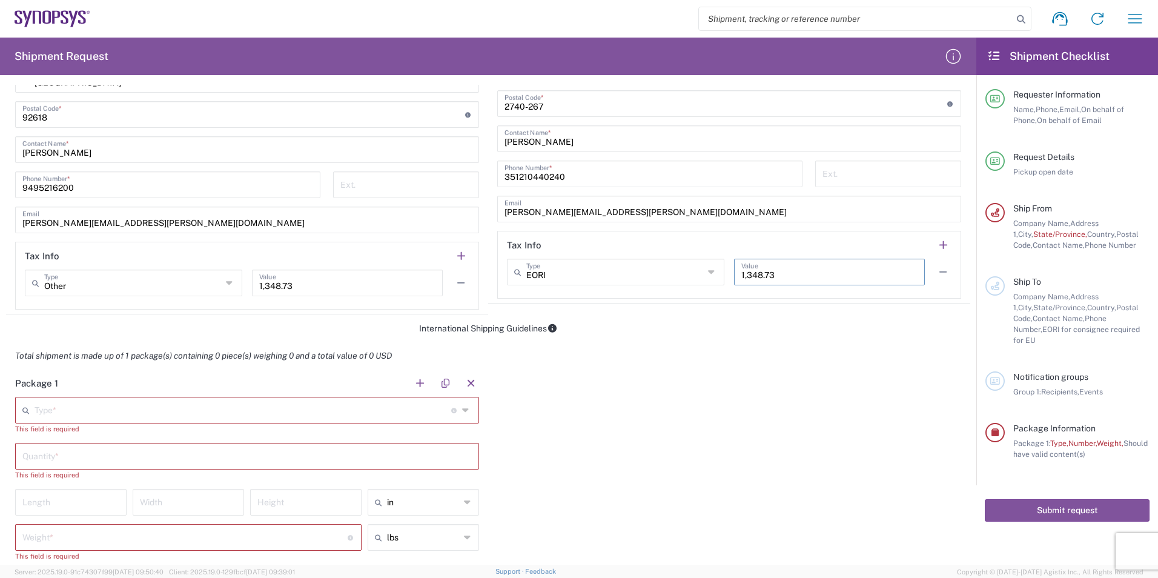
scroll to position [727, 0]
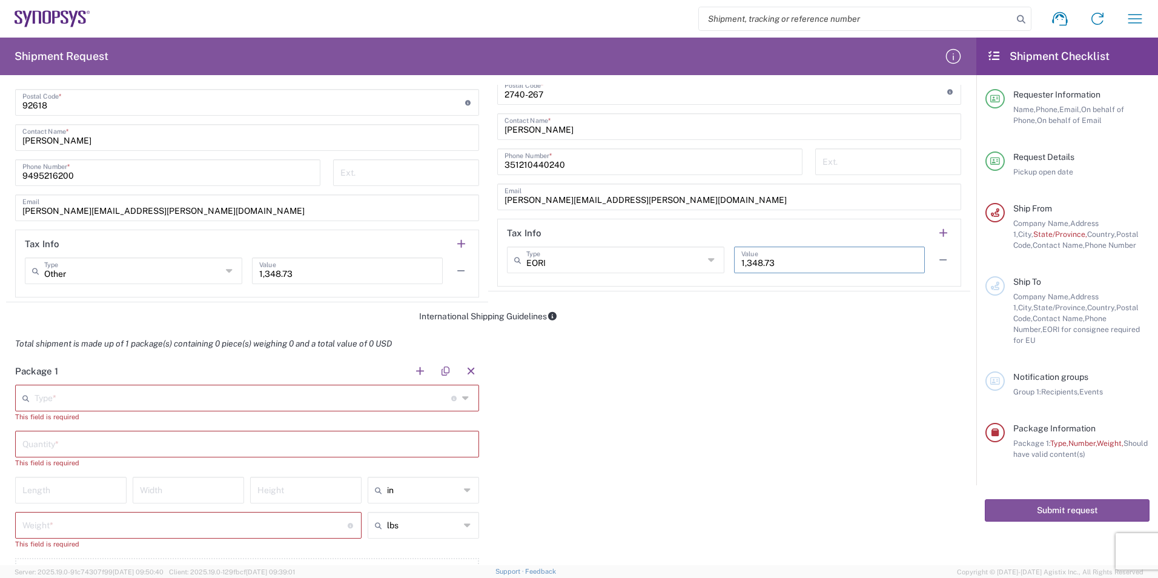
type input "1,348.73"
click at [36, 401] on input "text" at bounding box center [243, 396] width 417 height 21
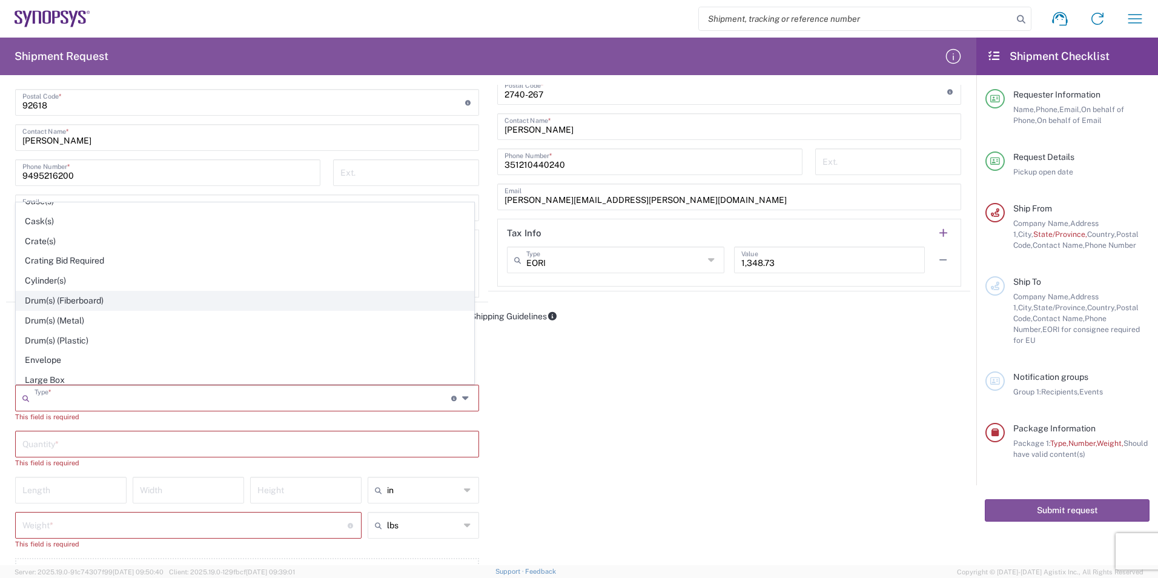
scroll to position [270, 0]
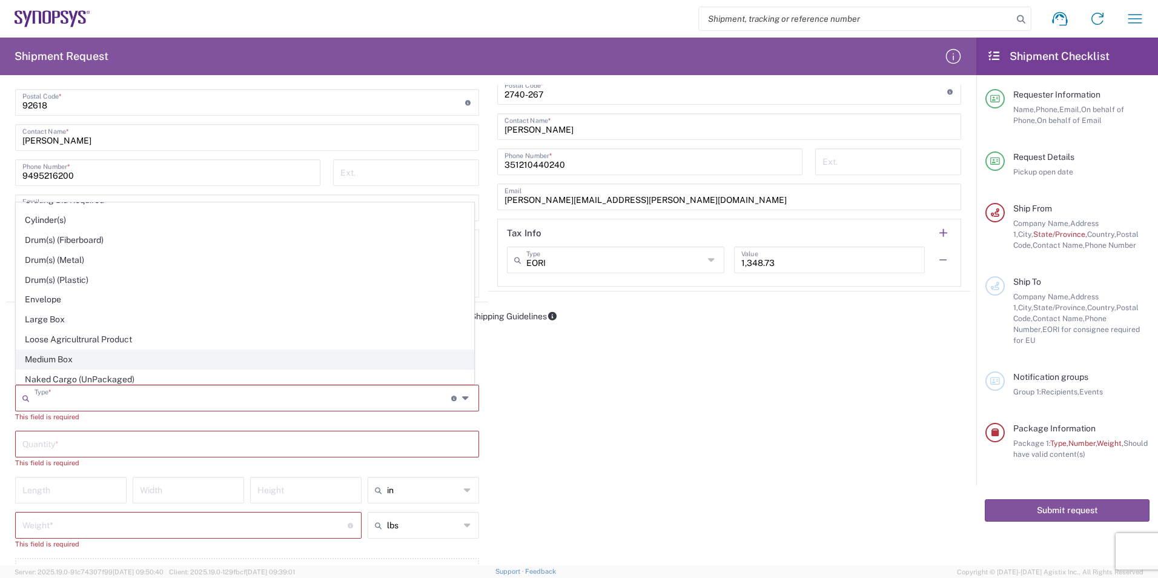
click at [78, 361] on span "Medium Box" at bounding box center [244, 359] width 457 height 19
type input "Medium Box"
type input "13"
type input "11.5"
type input "2.5"
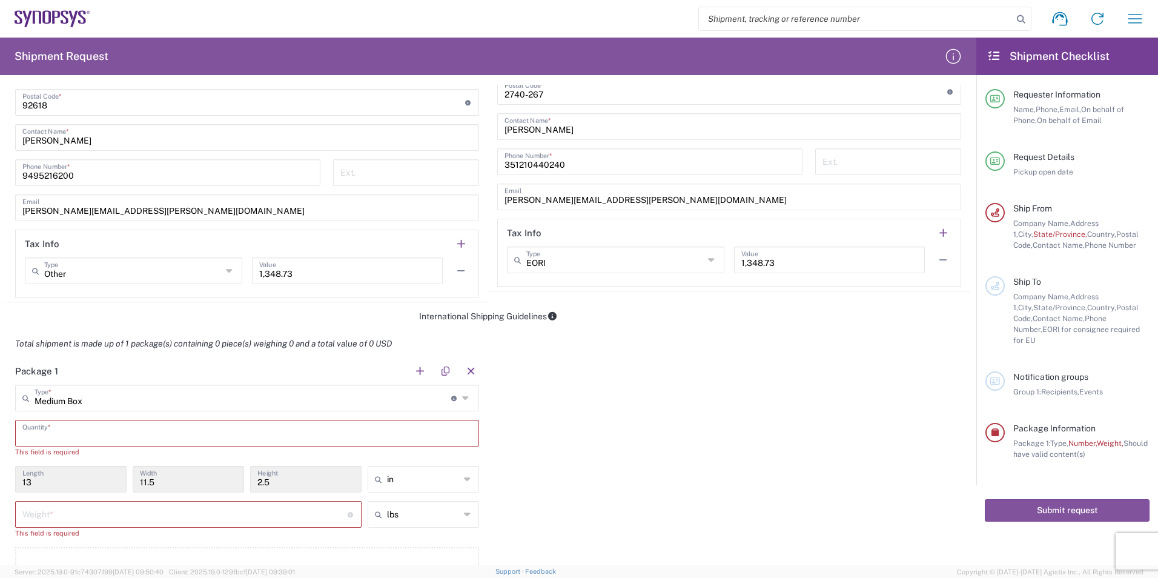
click at [69, 435] on input "text" at bounding box center [246, 431] width 449 height 21
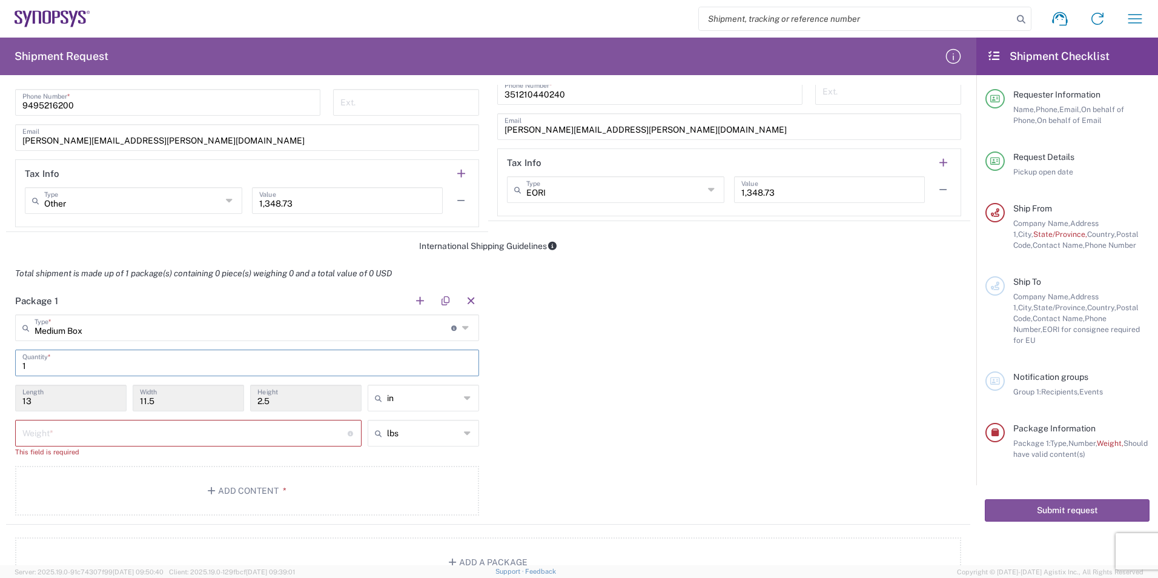
scroll to position [848, 0]
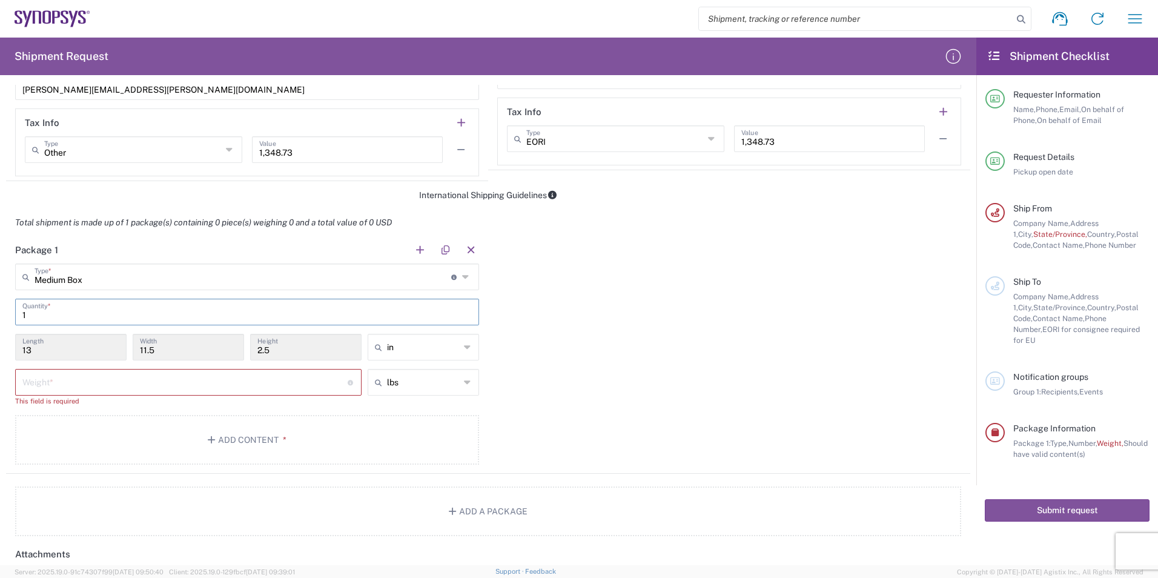
type input "1"
click at [139, 388] on input "number" at bounding box center [184, 381] width 325 height 21
click at [83, 386] on input "number" at bounding box center [184, 381] width 325 height 21
type input "2"
click at [693, 372] on div "Package 1 Medium Box Type * Material used to package goods Bale(s) Basket(s) Bo…" at bounding box center [488, 349] width 964 height 226
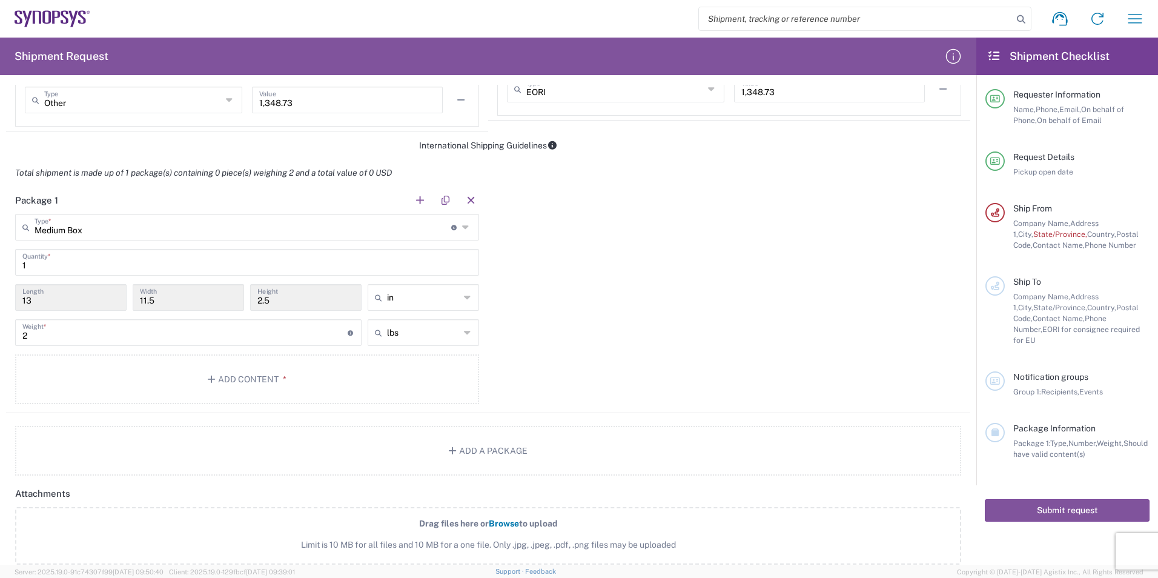
scroll to position [908, 0]
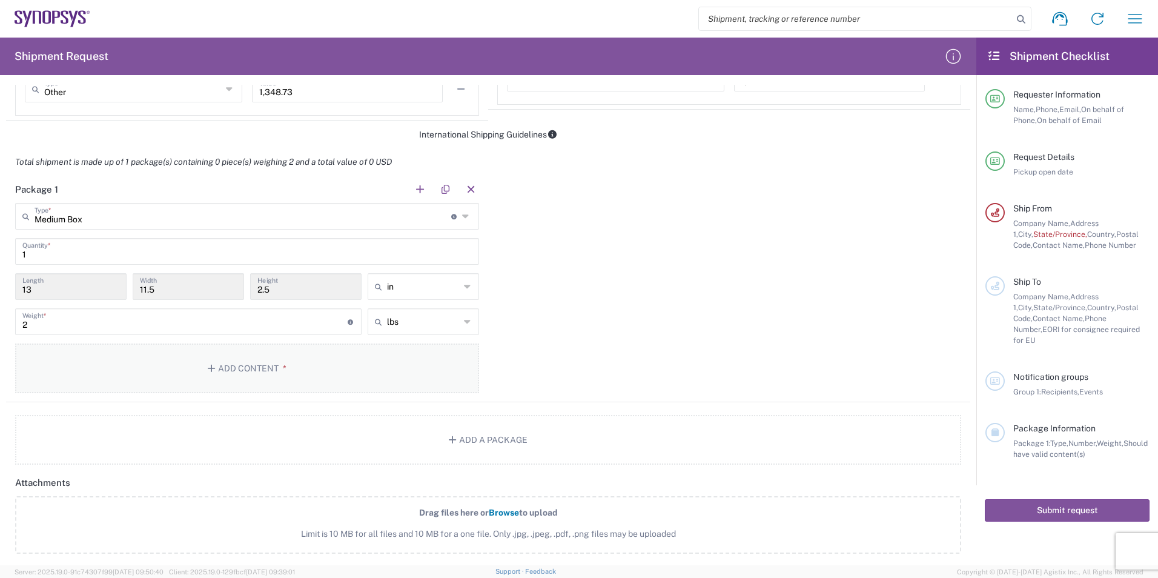
click at [212, 388] on button "Add Content *" at bounding box center [247, 368] width 464 height 50
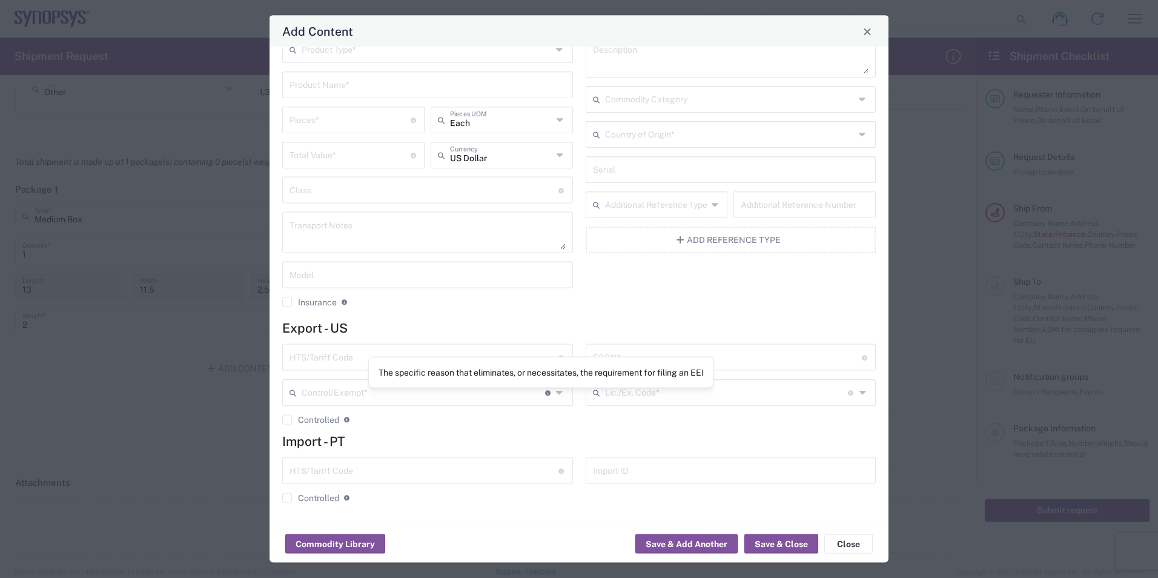
scroll to position [0, 0]
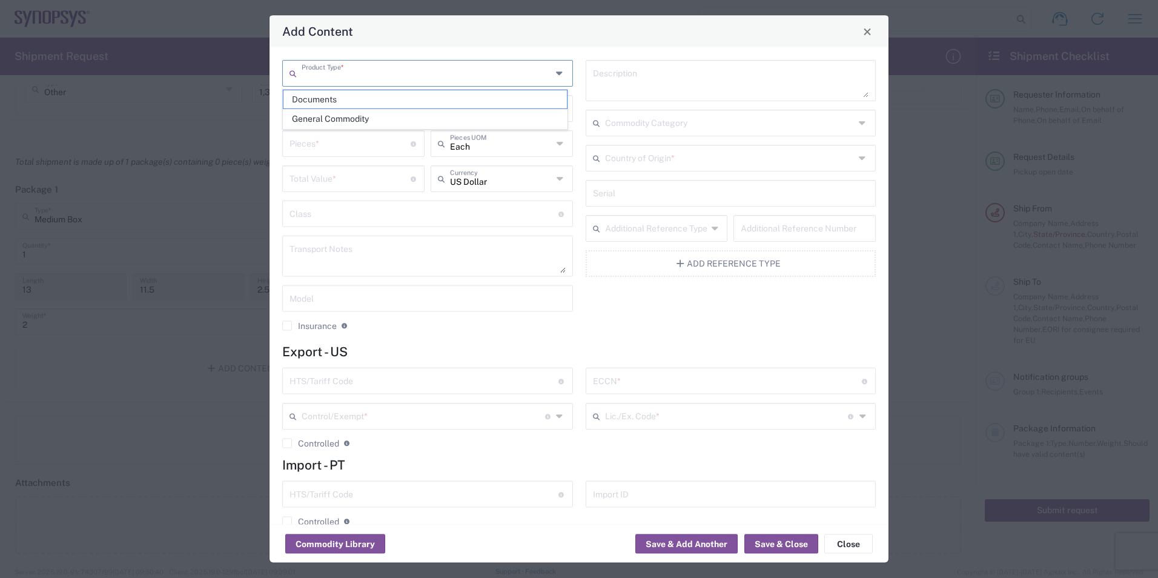
click at [368, 73] on input "text" at bounding box center [427, 72] width 250 height 21
click at [363, 116] on span "General Commodity" at bounding box center [424, 119] width 283 height 19
type input "General Commodity"
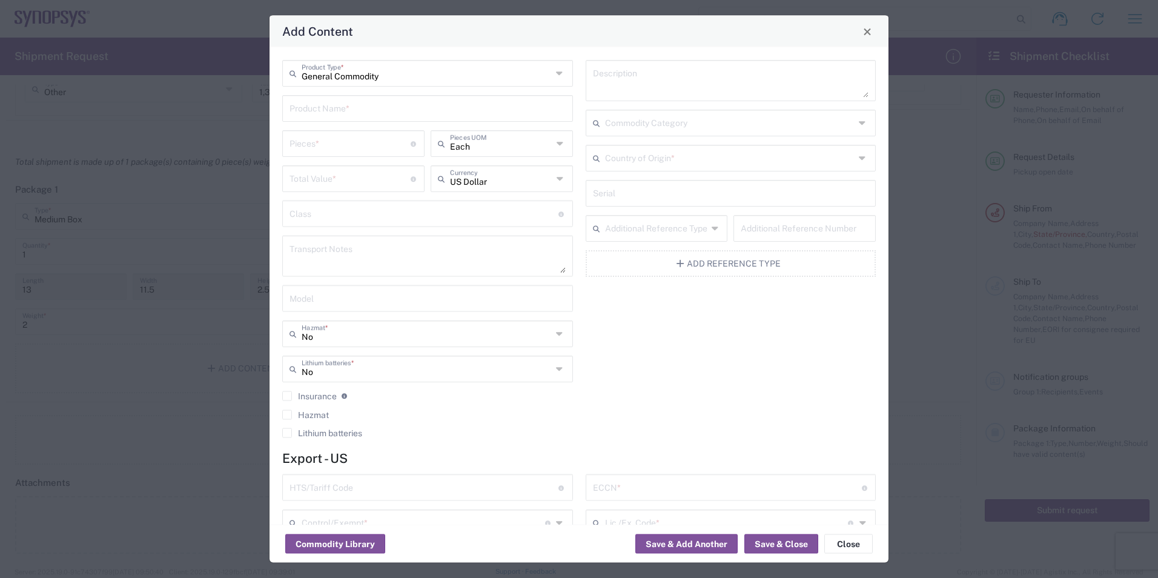
click at [328, 114] on input "text" at bounding box center [427, 107] width 276 height 21
click at [472, 114] on input "text" at bounding box center [427, 107] width 276 height 21
paste input "TestJOB# M0QYW238"
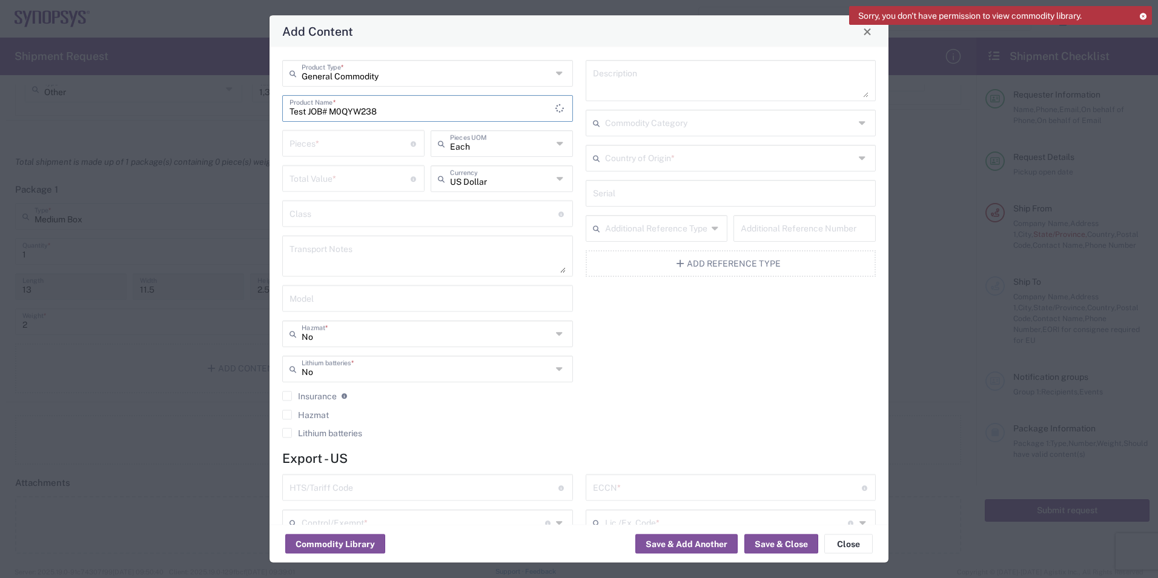
type input "Test JOB# M0QYW238"
click at [328, 137] on input "number" at bounding box center [349, 142] width 121 height 21
type input "3"
click at [370, 186] on input "number" at bounding box center [349, 177] width 121 height 21
click at [334, 182] on input "number" at bounding box center [349, 177] width 121 height 21
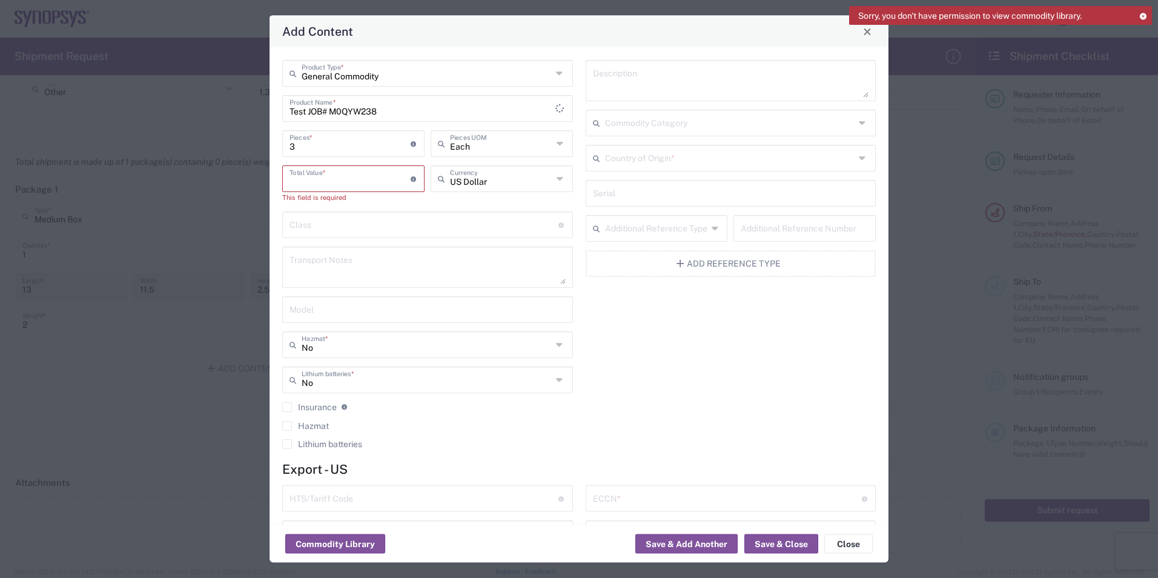
paste input "1348.73"
type input "1348.73"
drag, startPoint x: 360, startPoint y: 171, endPoint x: 357, endPoint y: 185, distance: 13.7
click at [360, 173] on input "1348.73" at bounding box center [349, 177] width 121 height 21
drag, startPoint x: 350, startPoint y: 179, endPoint x: 162, endPoint y: 173, distance: 187.8
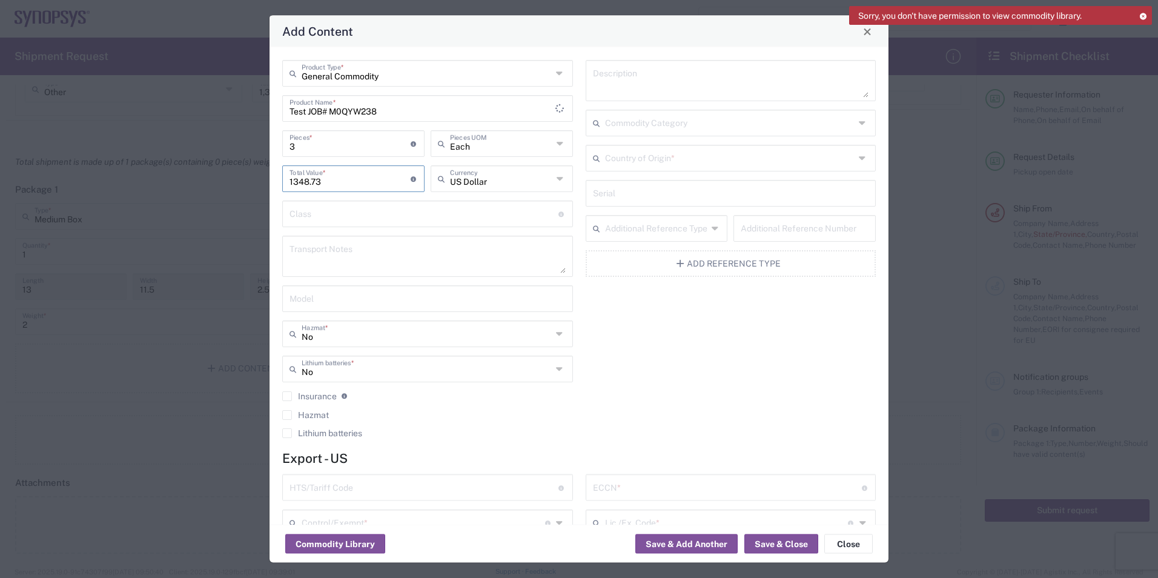
click at [162, 173] on div "Add Content General Commodity Product Type * Test JOB# M0QYW238 Product Name * …" at bounding box center [579, 289] width 1158 height 578
type input "361.73"
drag, startPoint x: 613, startPoint y: 422, endPoint x: 392, endPoint y: 272, distance: 267.7
click at [610, 420] on div "Description Commodity Category Country of Origin * Serial Additional Reference …" at bounding box center [730, 253] width 303 height 386
click at [381, 237] on div "Transport Notes" at bounding box center [427, 256] width 291 height 41
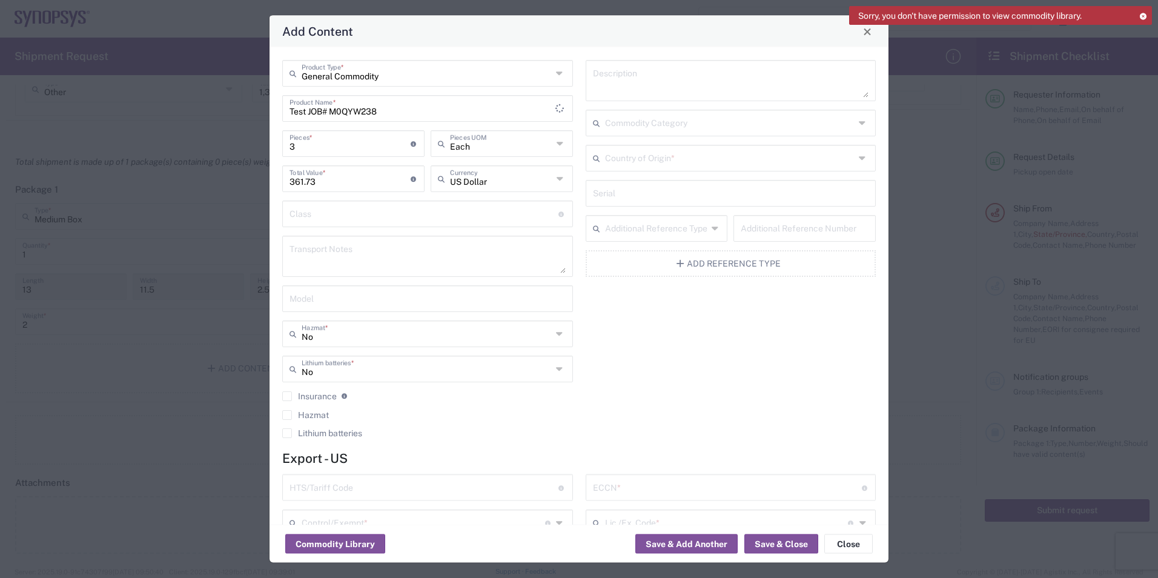
click at [366, 216] on input "text" at bounding box center [423, 212] width 269 height 21
click at [386, 284] on div "General Commodity Product Type * Test JOB# M0QYW238 Product Name * 3 Pieces * N…" at bounding box center [427, 253] width 303 height 386
click at [372, 213] on input "text" at bounding box center [423, 212] width 269 height 21
type input "50"
click at [440, 301] on input "text" at bounding box center [427, 297] width 276 height 21
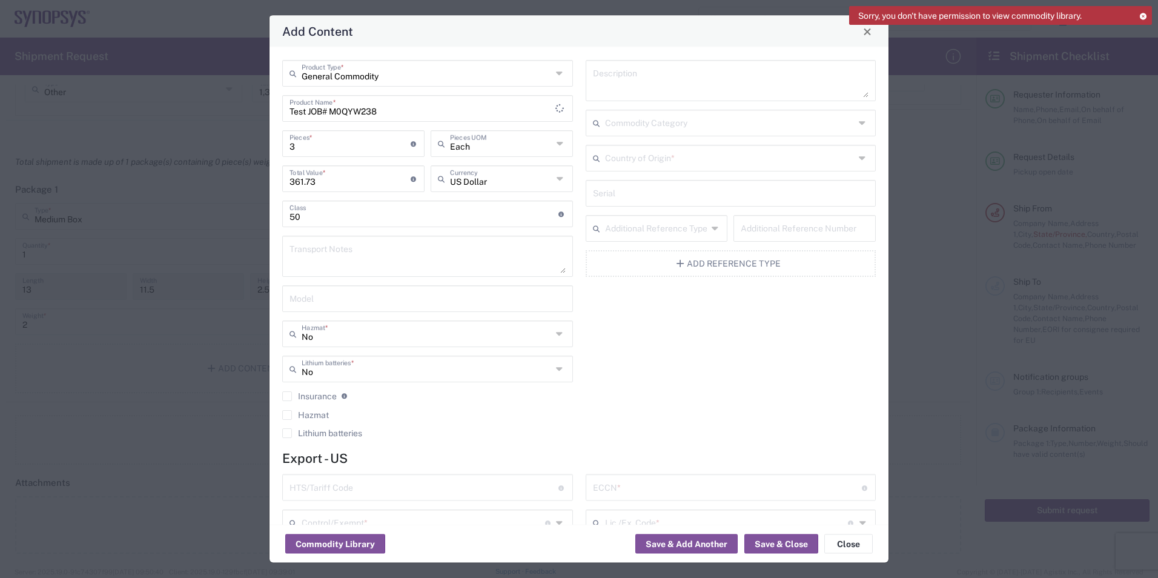
click at [698, 375] on div "Description Commodity Category Country of Origin * Serial Additional Reference …" at bounding box center [730, 253] width 303 height 386
drag, startPoint x: 328, startPoint y: 177, endPoint x: 12, endPoint y: 177, distance: 316.1
click at [68, 177] on div "Add Content General Commodity Product Type * Test JOB# M0QYW238 Product Name * …" at bounding box center [579, 289] width 1158 height 578
paste input "1348"
type input "1348.73"
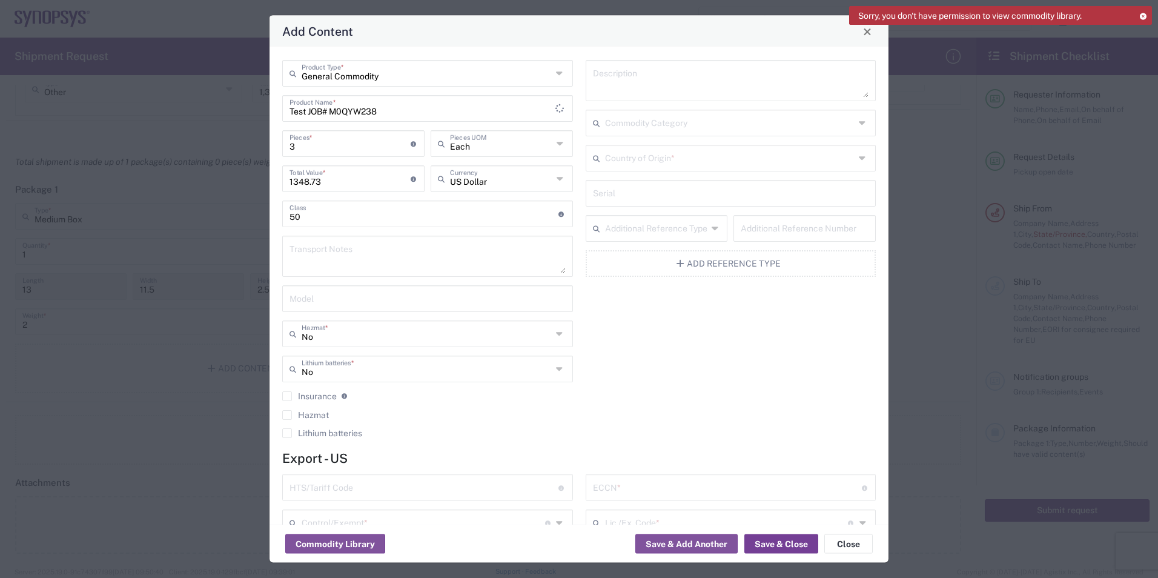
click at [791, 538] on button "Save & Close" at bounding box center [781, 543] width 74 height 19
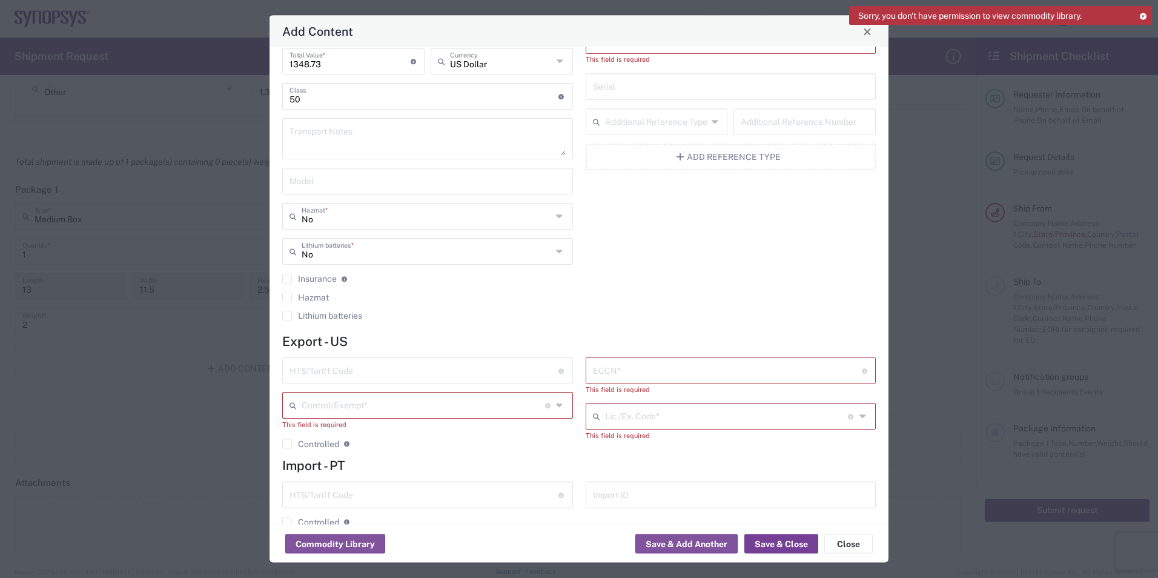
scroll to position [121, 0]
click at [656, 367] on input "text" at bounding box center [727, 365] width 269 height 21
click at [650, 369] on input "text" at bounding box center [727, 365] width 269 height 21
paste input "3A991"
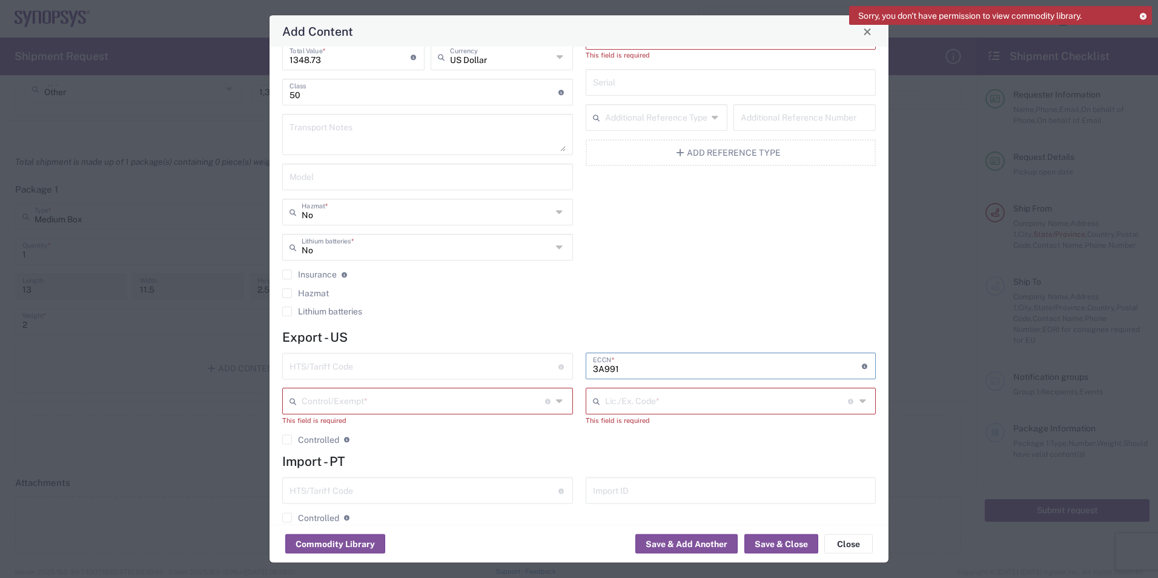
type input "3A991"
click at [386, 404] on input "text" at bounding box center [423, 400] width 243 height 21
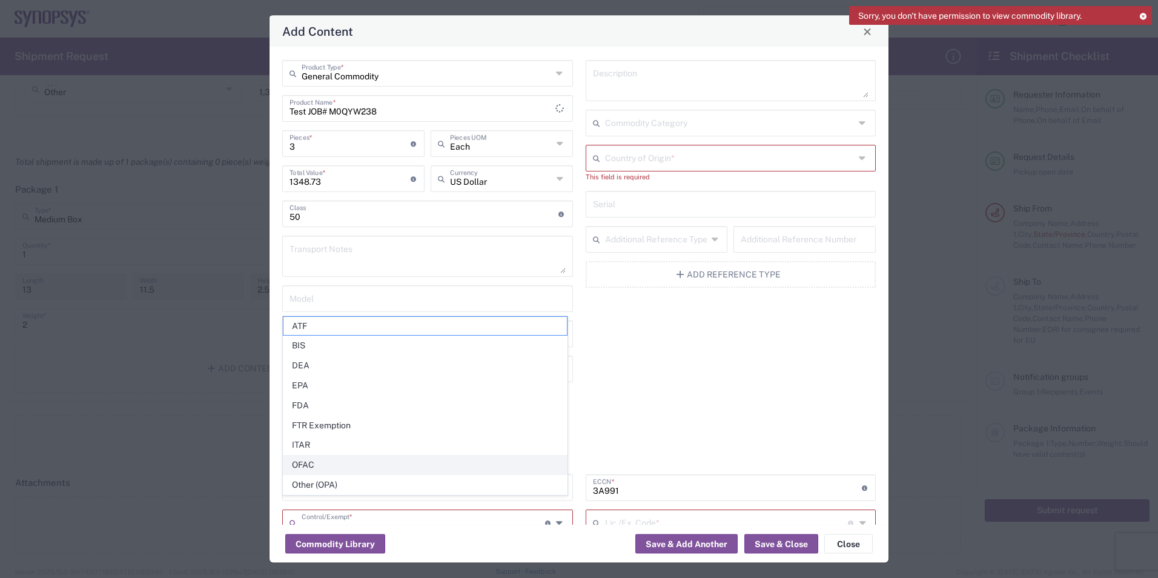
scroll to position [61, 0]
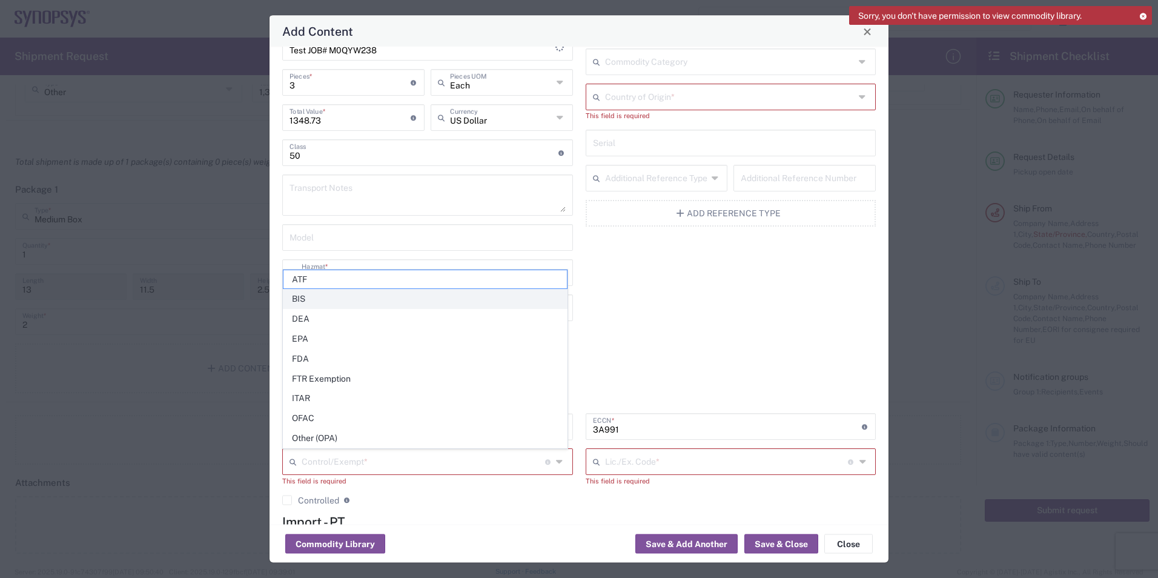
click at [326, 295] on span "BIS" at bounding box center [424, 298] width 283 height 19
type input "BIS"
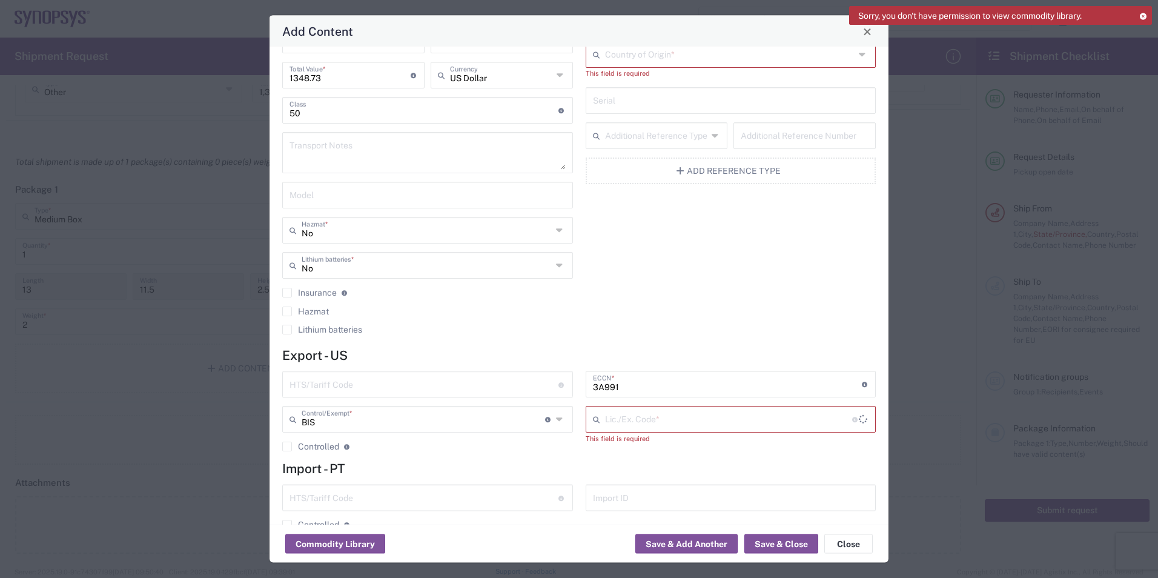
scroll to position [121, 0]
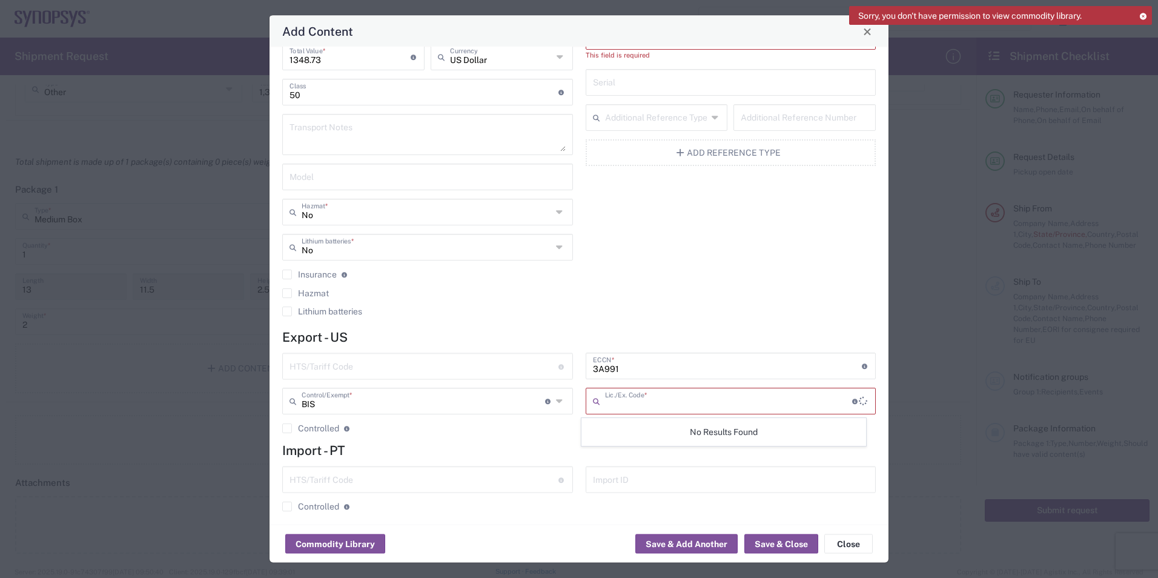
click at [616, 400] on input "text" at bounding box center [729, 400] width 248 height 21
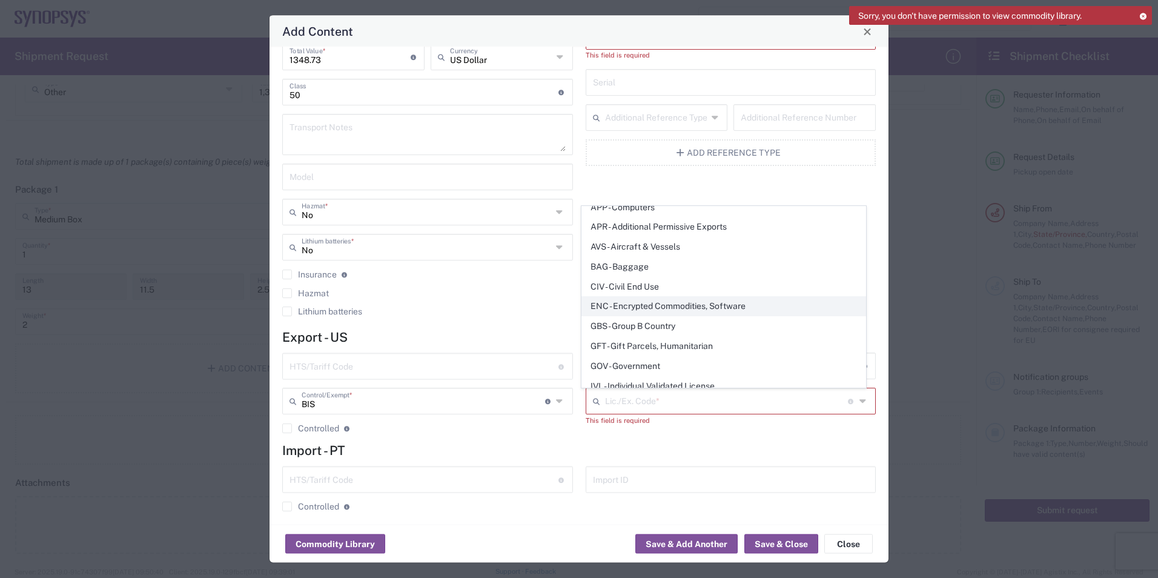
scroll to position [0, 0]
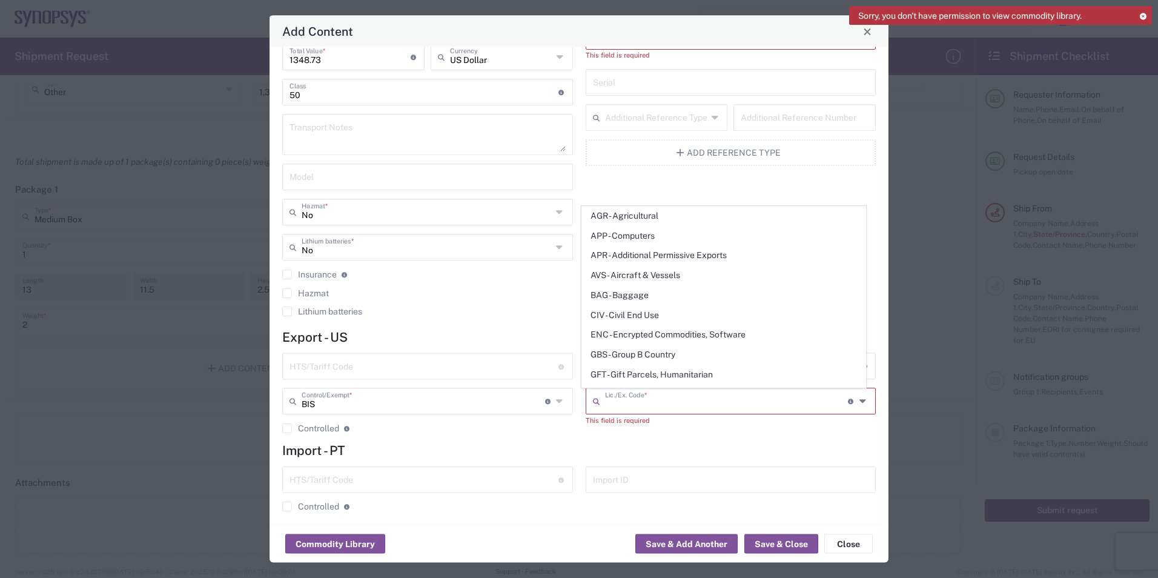
click at [607, 401] on input "text" at bounding box center [726, 400] width 243 height 21
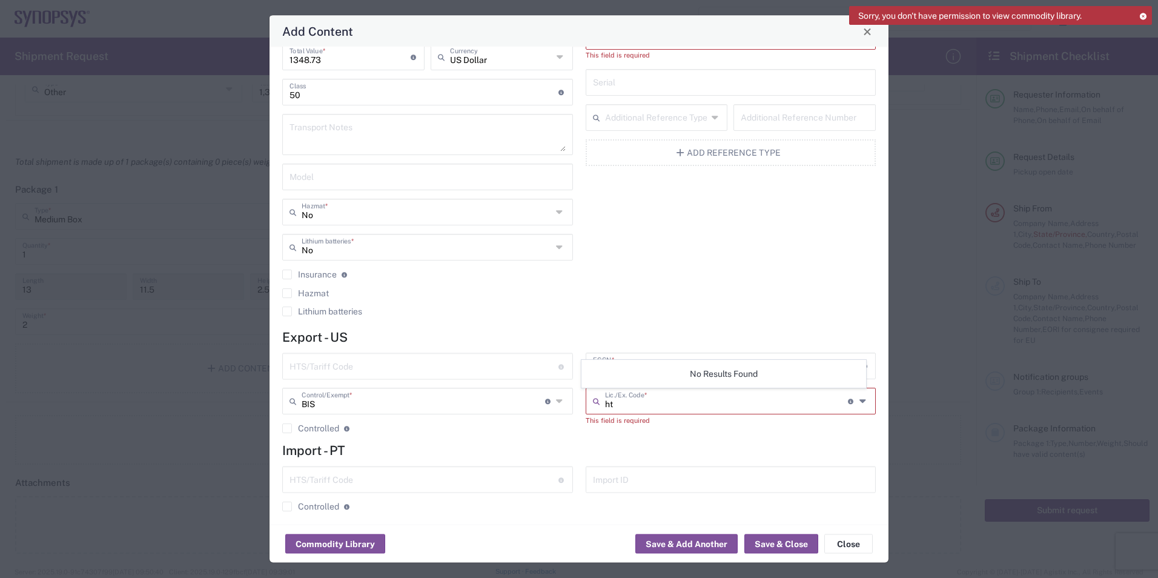
type input "h"
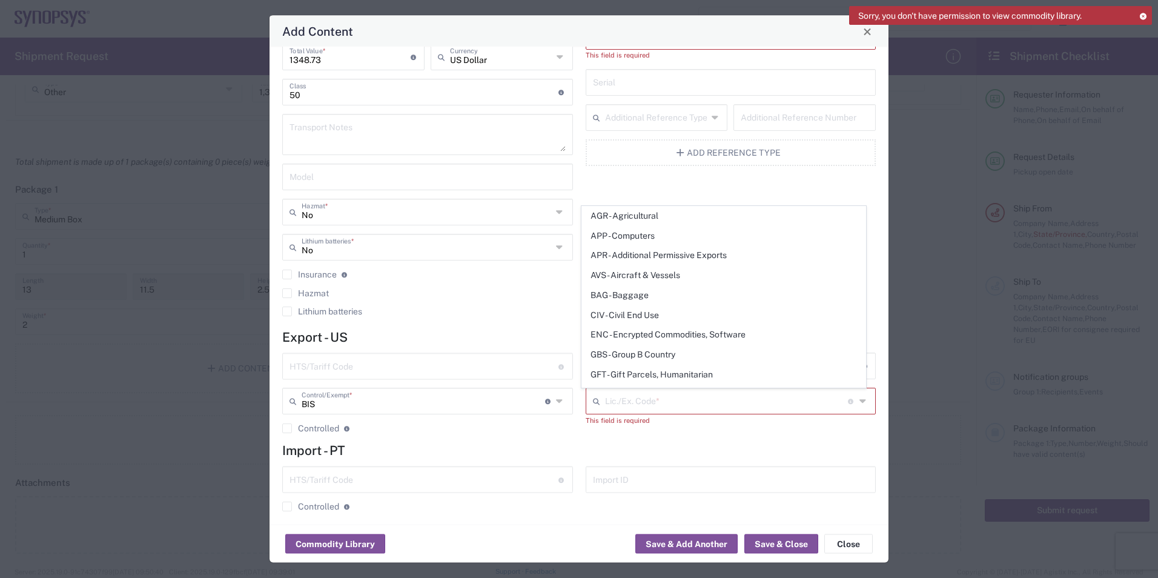
click at [640, 399] on input "text" at bounding box center [726, 400] width 243 height 21
paste input "NhtsLR"
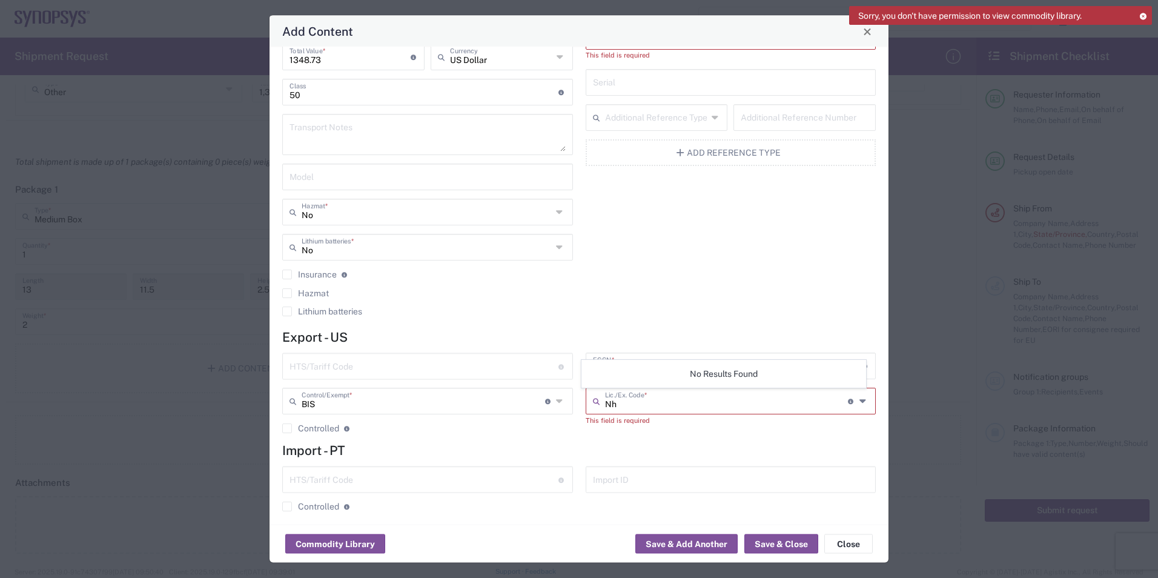
type input "N"
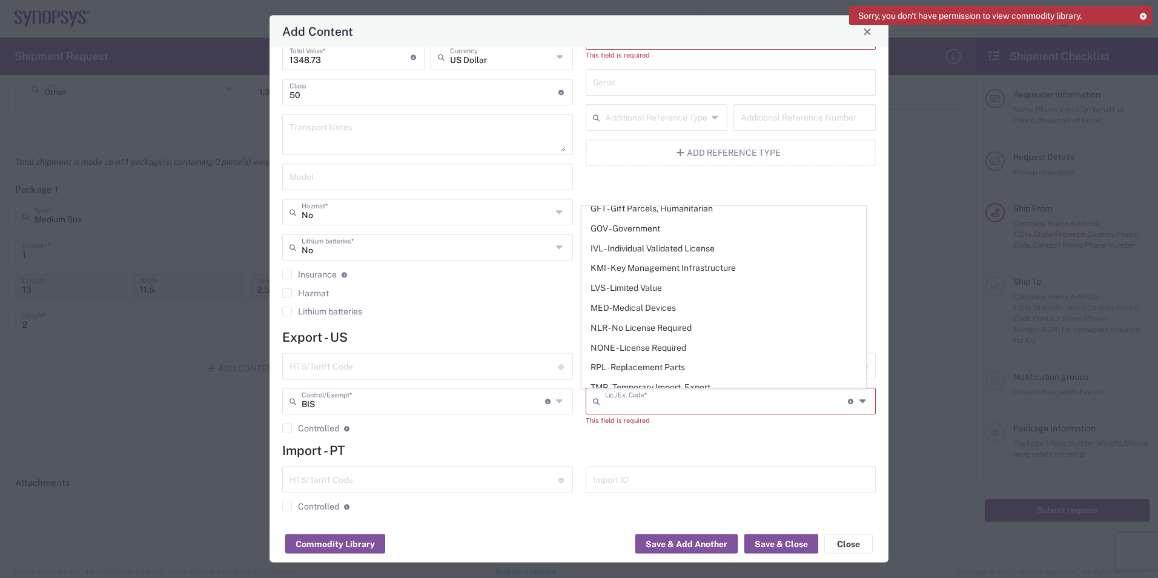
scroll to position [154, 0]
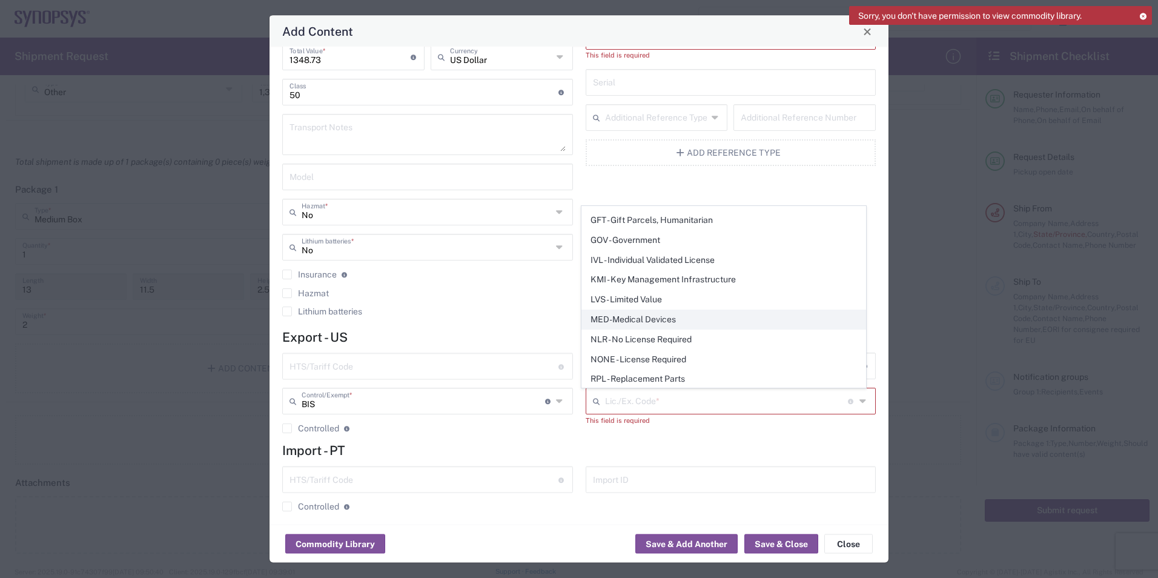
click at [618, 322] on span "MED-Medical Devices" at bounding box center [723, 319] width 283 height 19
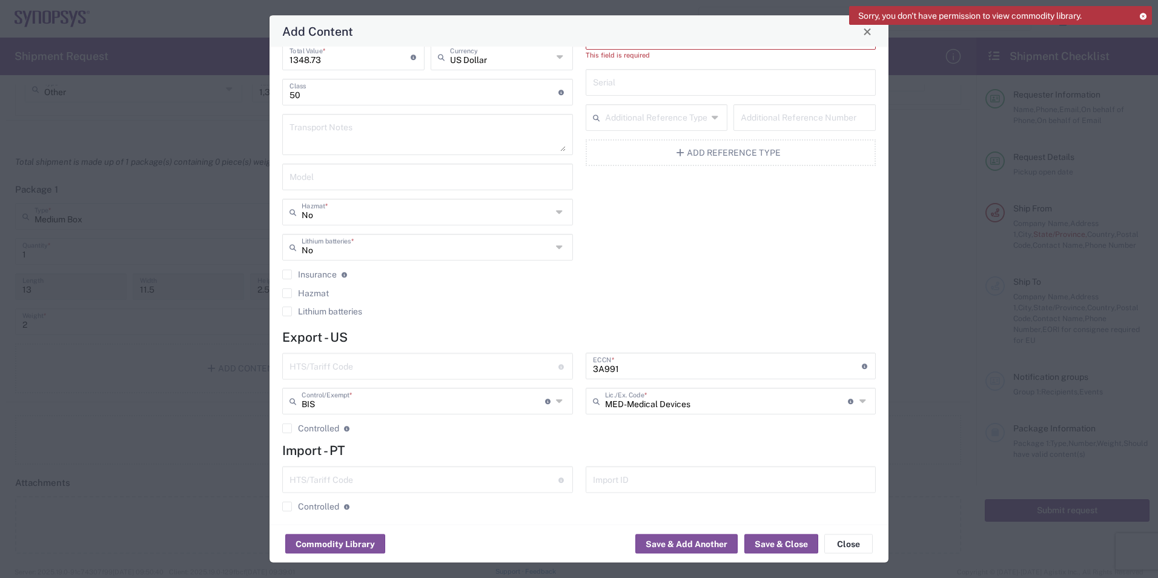
type input "MED-Medical Devices"
click at [640, 404] on input "MED-Medical Devices" at bounding box center [726, 400] width 243 height 21
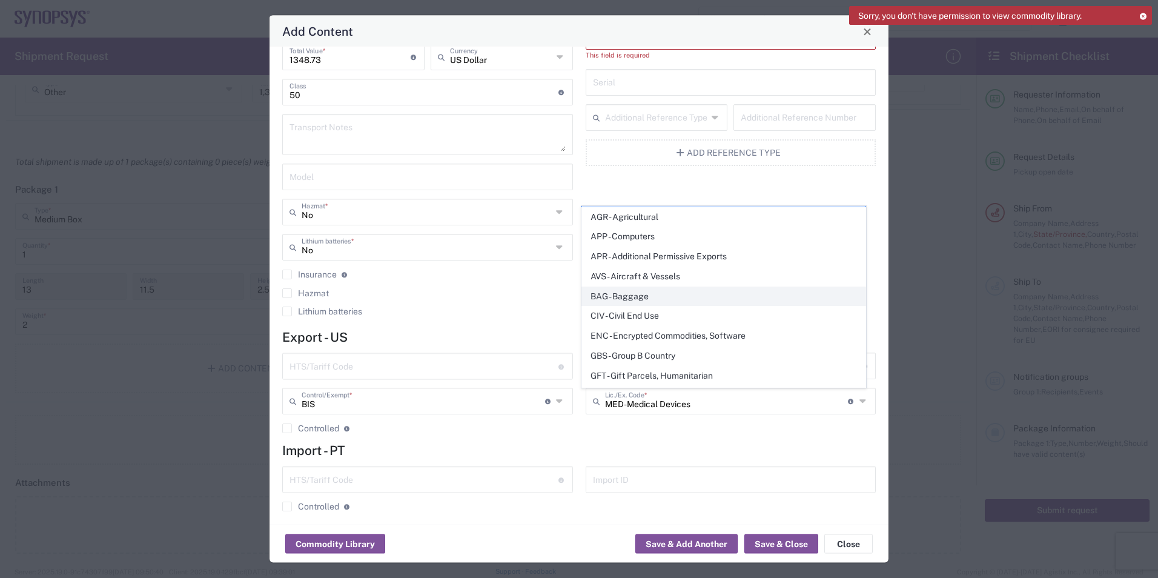
scroll to position [0, 0]
click at [695, 444] on h4 "Import - PT" at bounding box center [578, 450] width 593 height 15
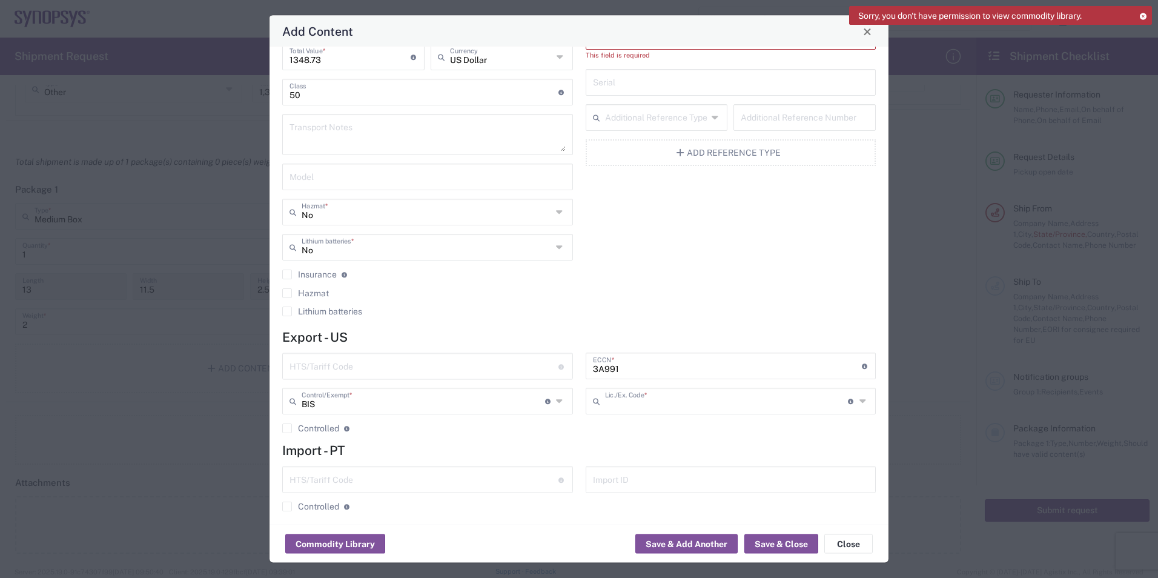
click at [770, 406] on input "text" at bounding box center [726, 400] width 243 height 21
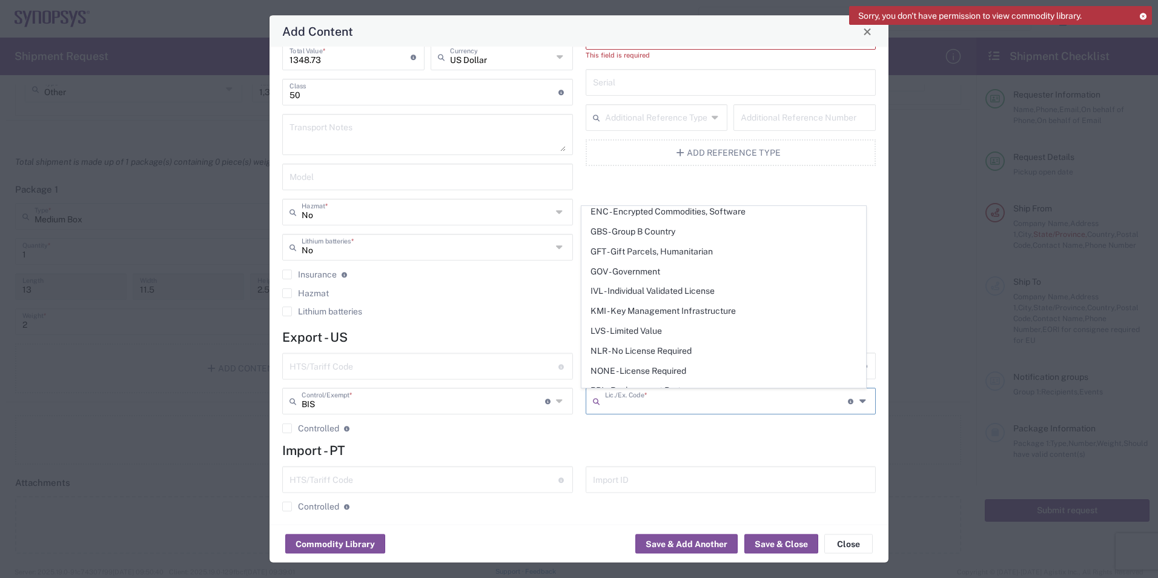
scroll to position [114, 0]
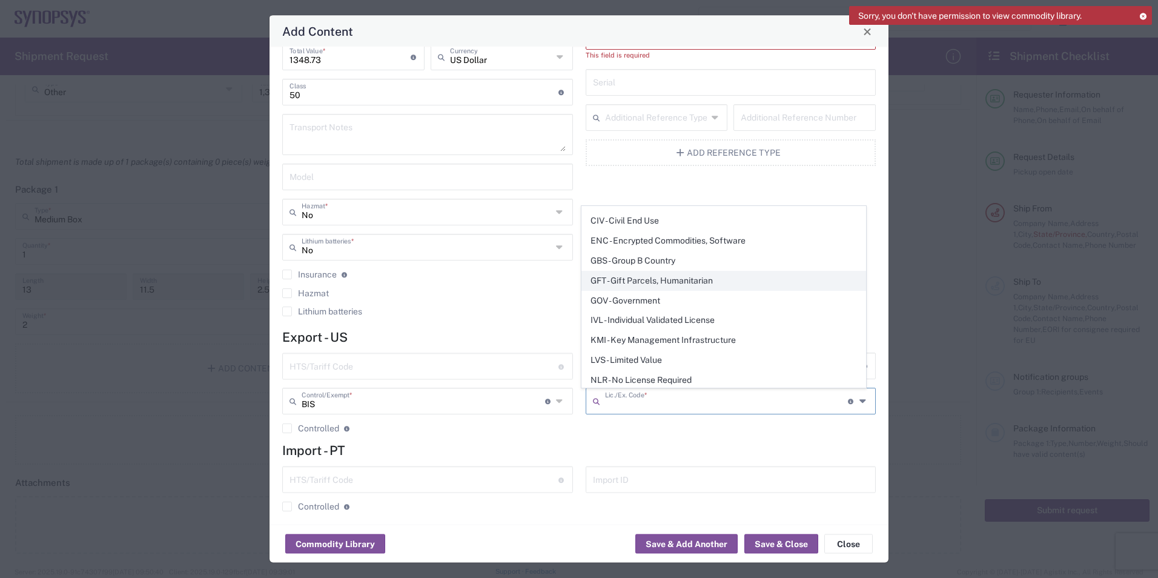
click at [672, 285] on span "GFT - Gift Parcels, Humanitarian" at bounding box center [723, 280] width 283 height 19
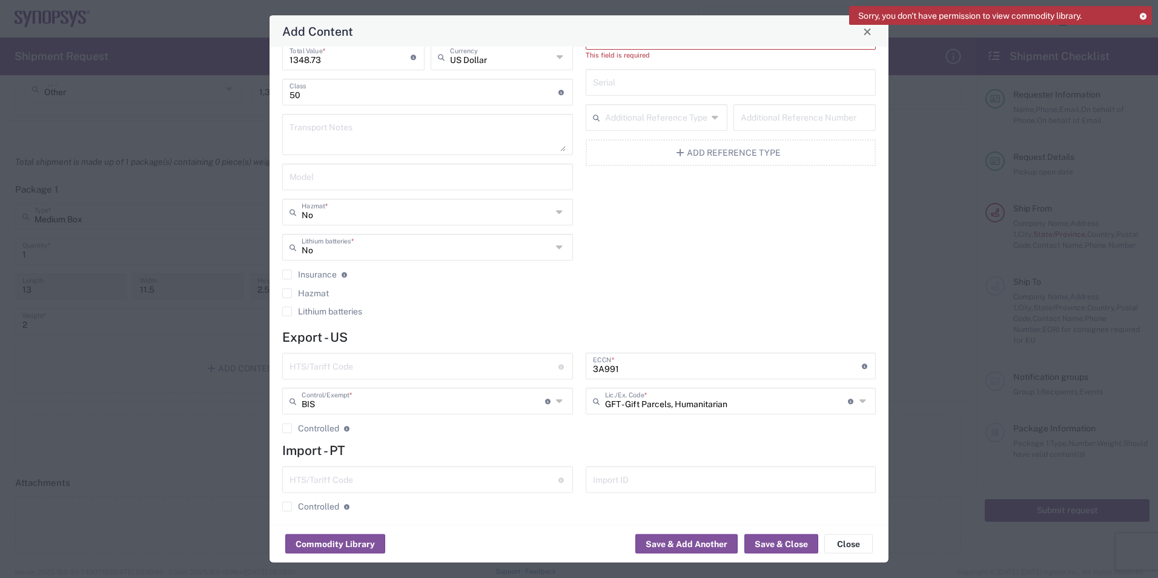
scroll to position [0, 0]
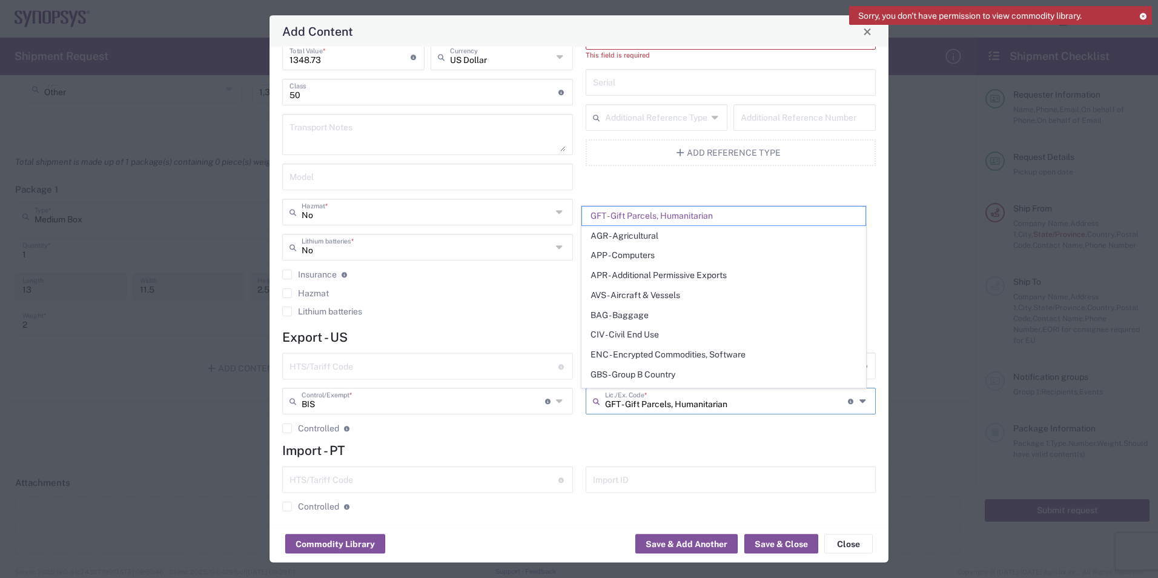
drag, startPoint x: 733, startPoint y: 409, endPoint x: 620, endPoint y: 399, distance: 113.6
click at [620, 399] on input "GFT - Gift Parcels, Humanitarian" at bounding box center [726, 400] width 243 height 21
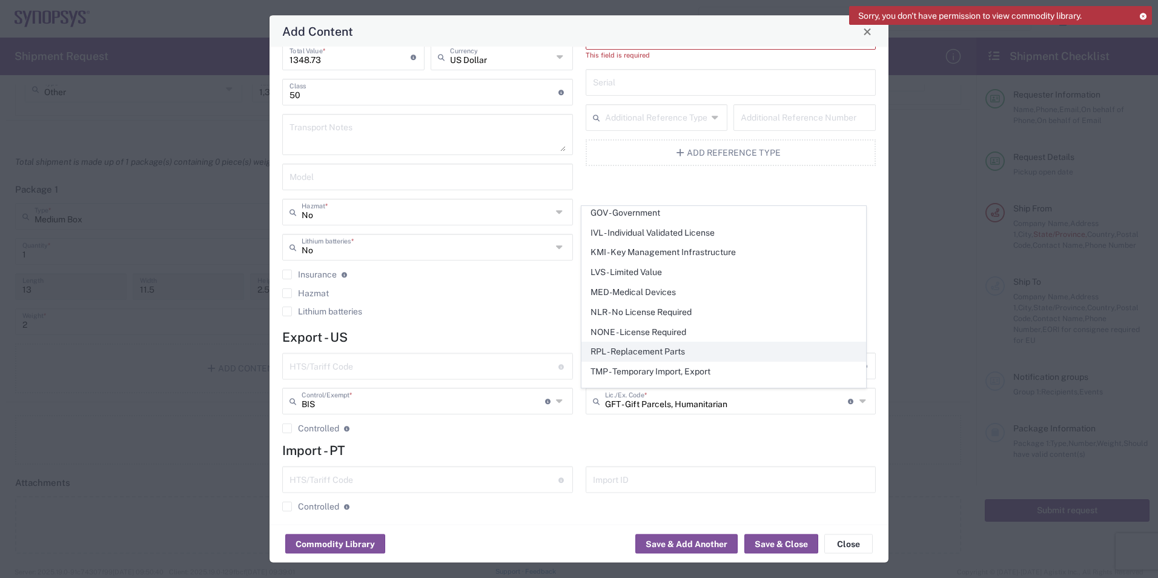
scroll to position [235, 0]
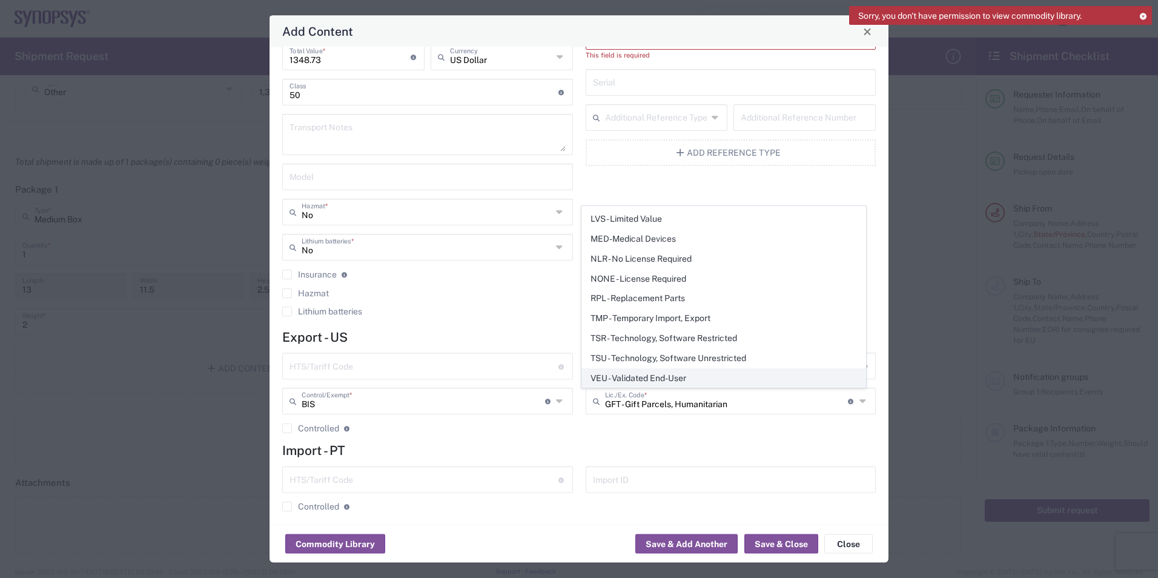
click at [687, 383] on span "VEU - Validated End-User" at bounding box center [723, 378] width 283 height 19
type input "VEU - Validated End-User"
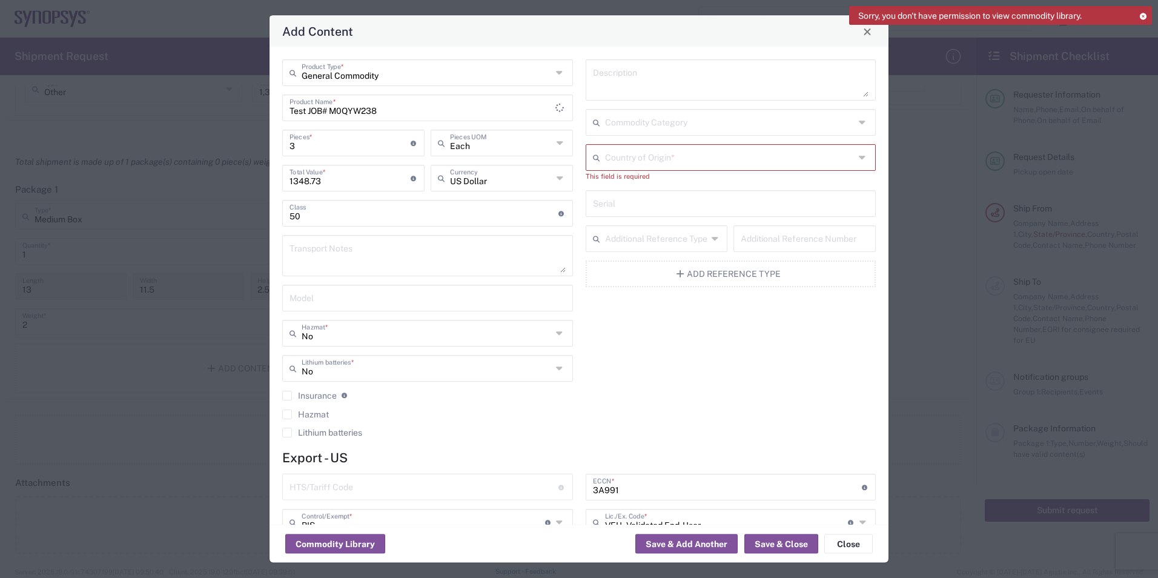
scroll to position [0, 0]
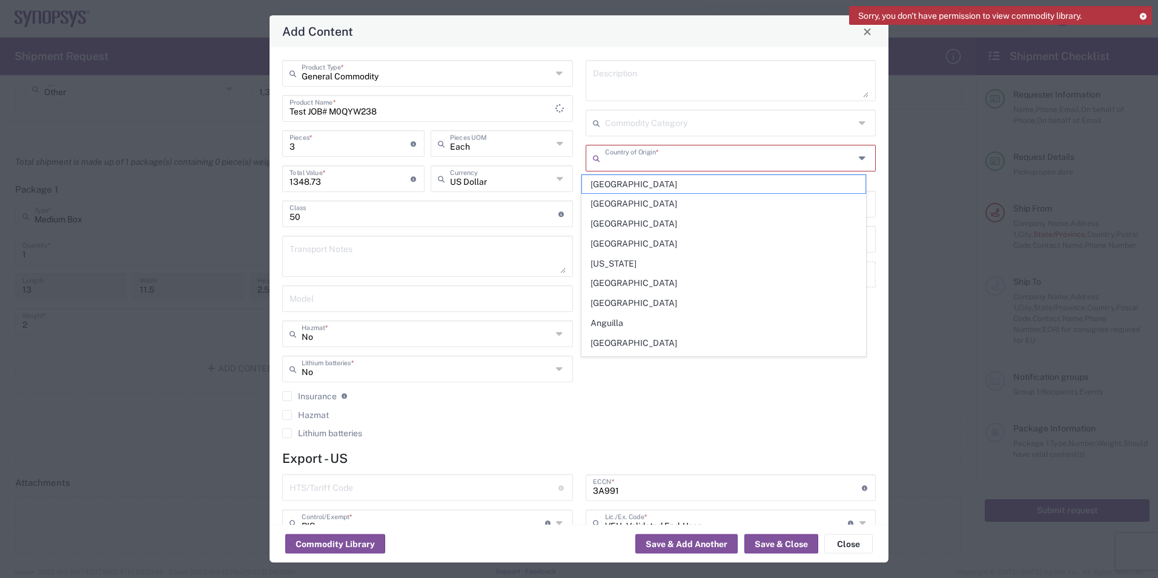
click at [642, 163] on input "text" at bounding box center [730, 157] width 250 height 21
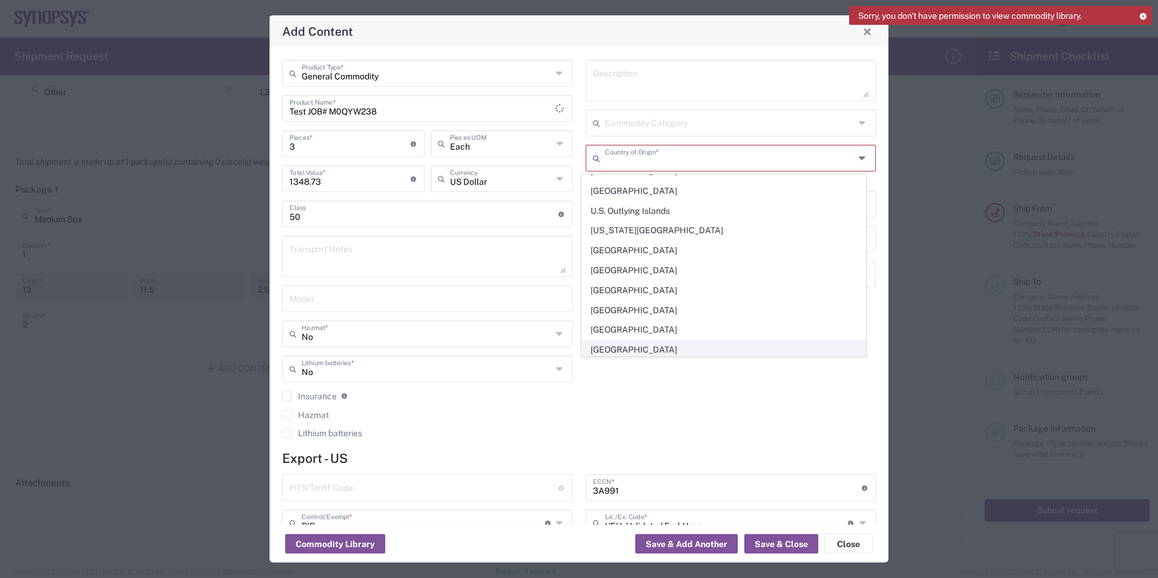
scroll to position [4581, 0]
click at [635, 309] on span "[GEOGRAPHIC_DATA]" at bounding box center [723, 309] width 283 height 19
type input "[GEOGRAPHIC_DATA]"
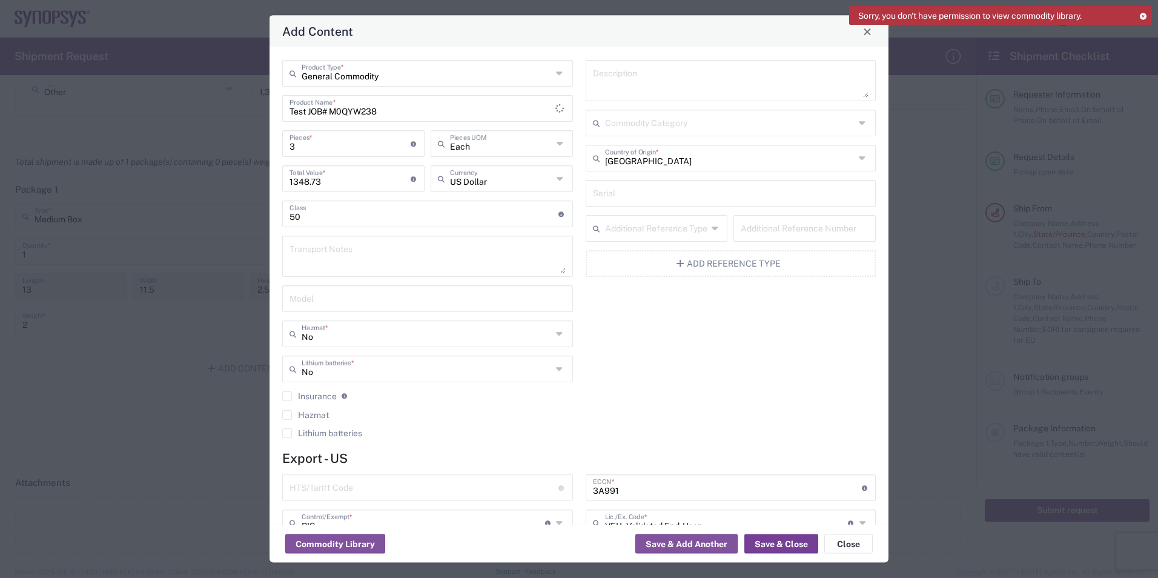
click at [791, 545] on button "Save & Close" at bounding box center [781, 543] width 74 height 19
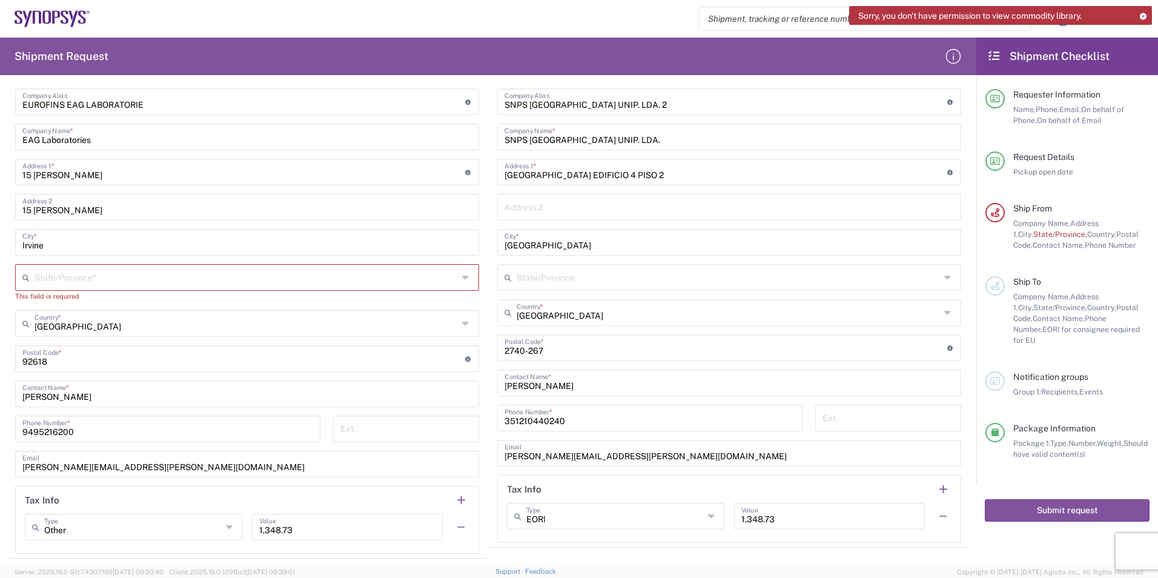
scroll to position [363, 0]
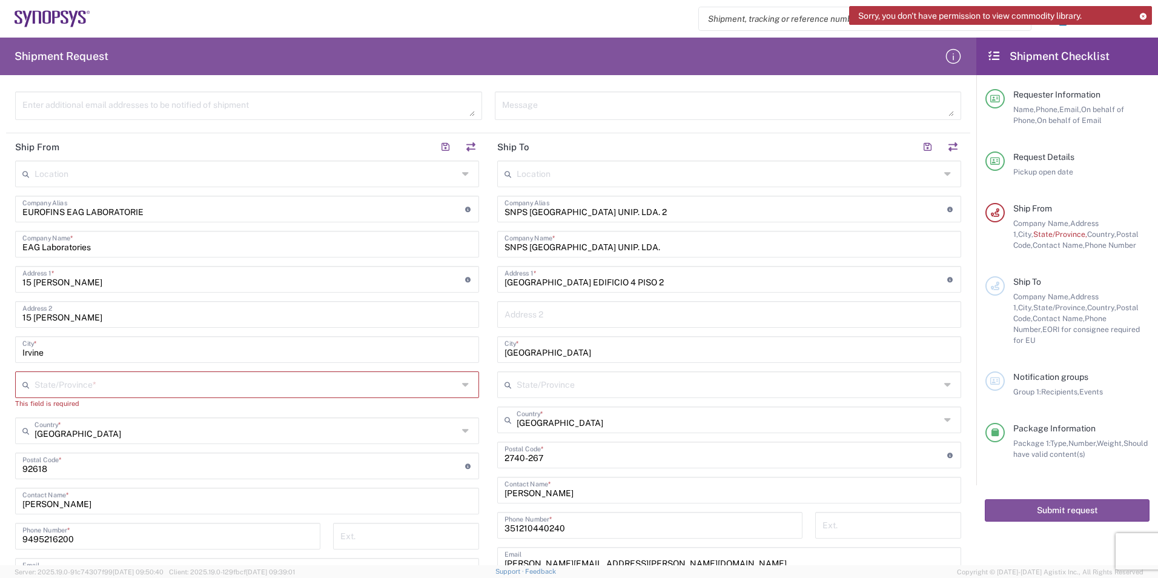
click at [158, 394] on div "State/Province *" at bounding box center [247, 384] width 464 height 27
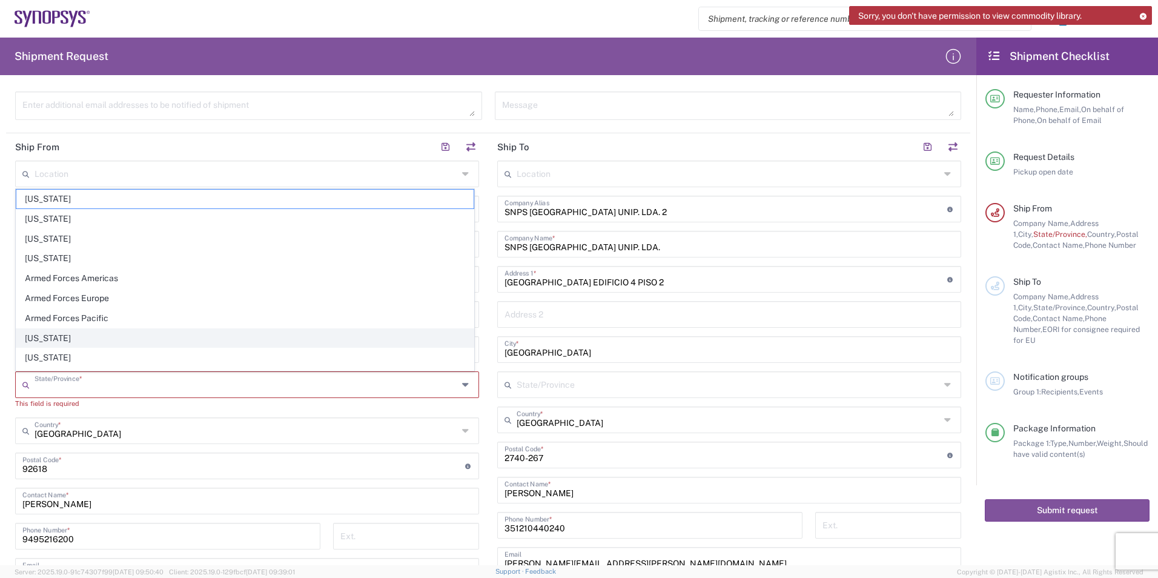
click at [66, 340] on span "[US_STATE]" at bounding box center [244, 338] width 457 height 19
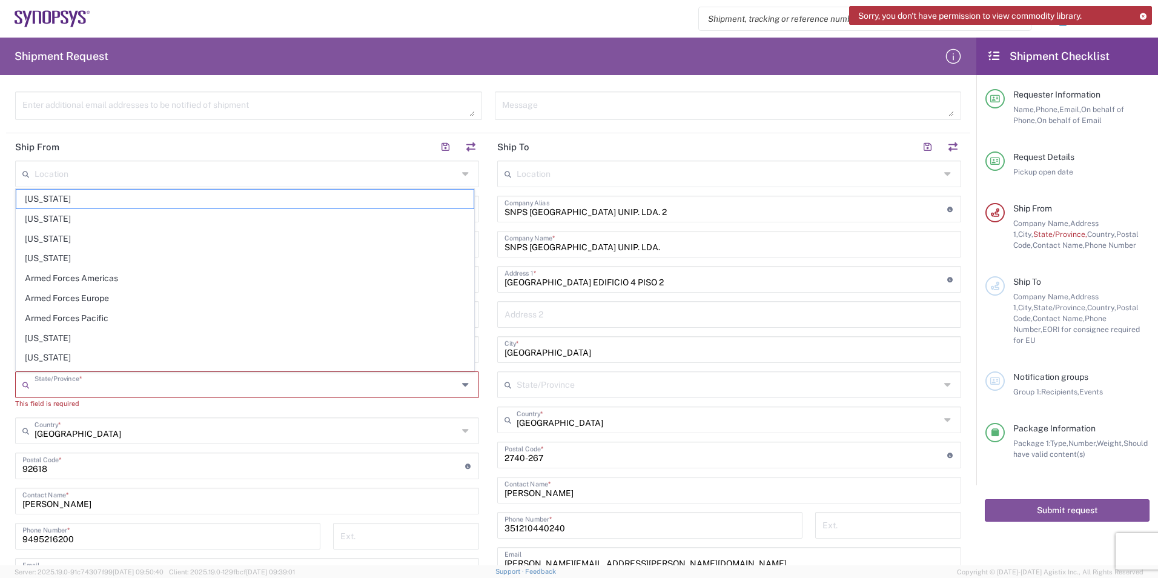
type input "[US_STATE]"
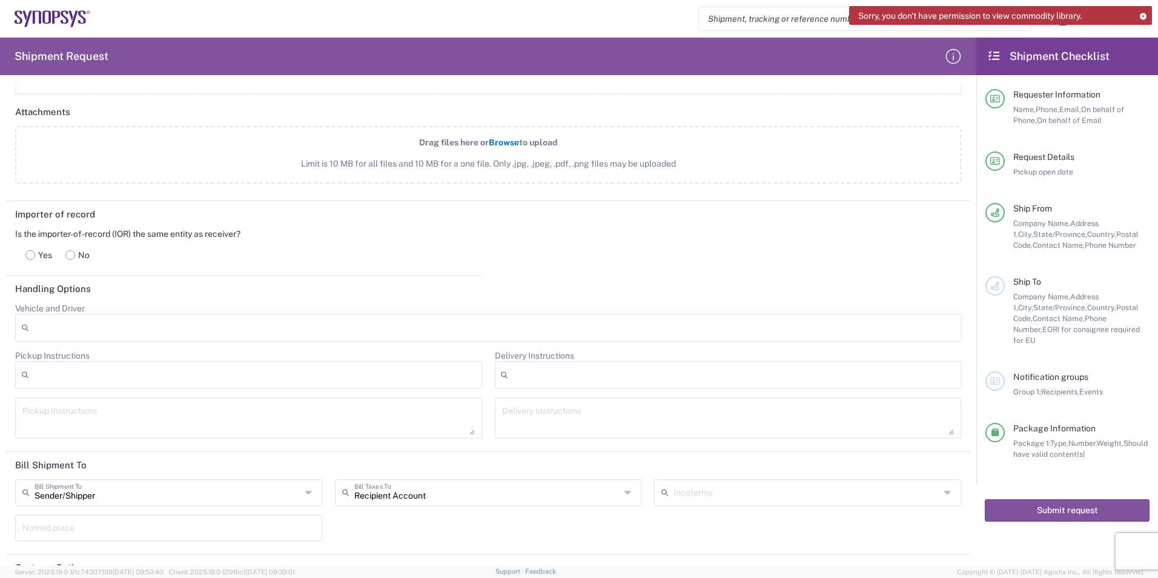
scroll to position [1406, 0]
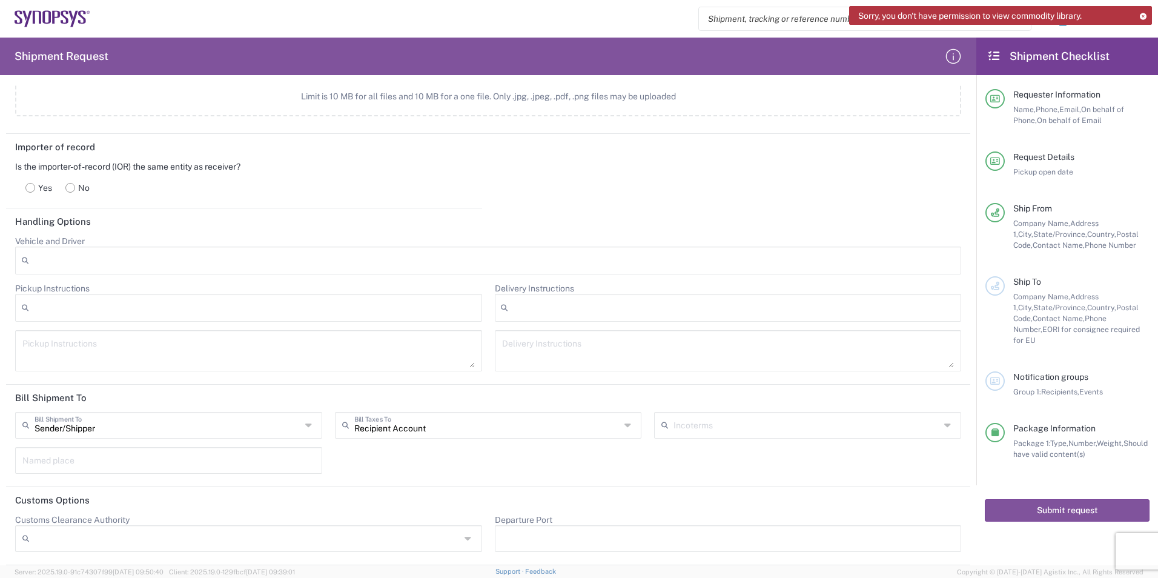
click at [178, 427] on input "Sender/Shipper" at bounding box center [168, 424] width 266 height 21
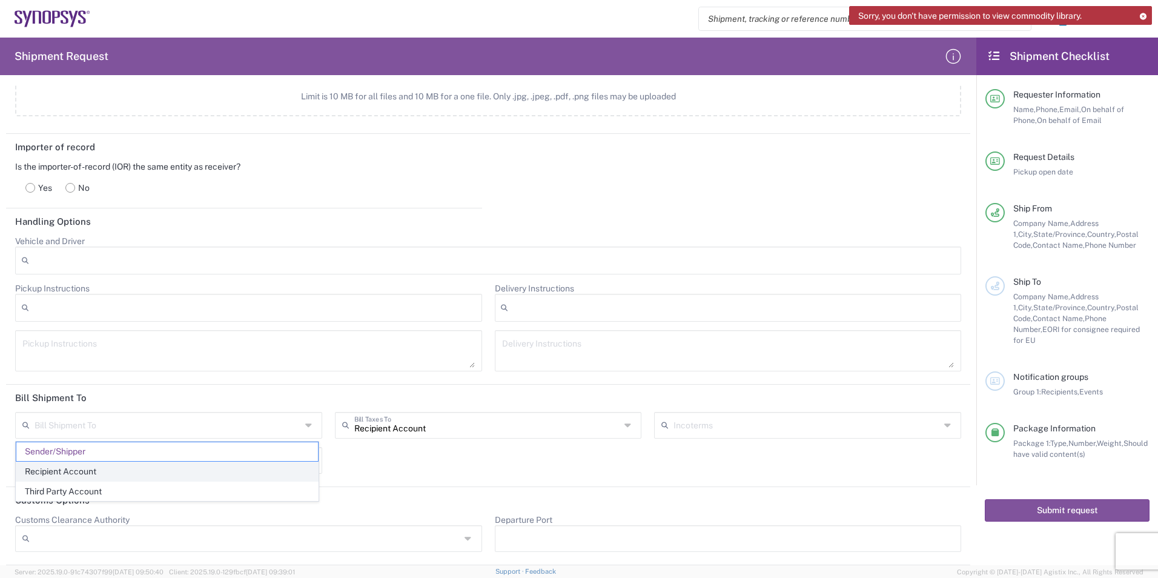
click at [101, 470] on span "Recipient Account" at bounding box center [167, 471] width 302 height 19
type input "Recipient Account"
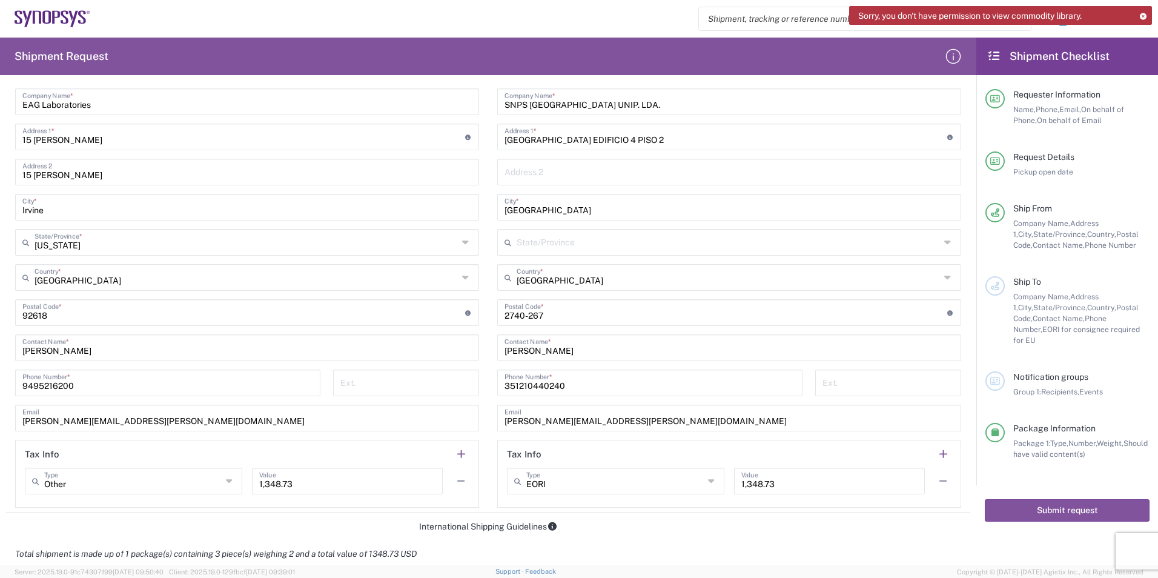
scroll to position [403, 0]
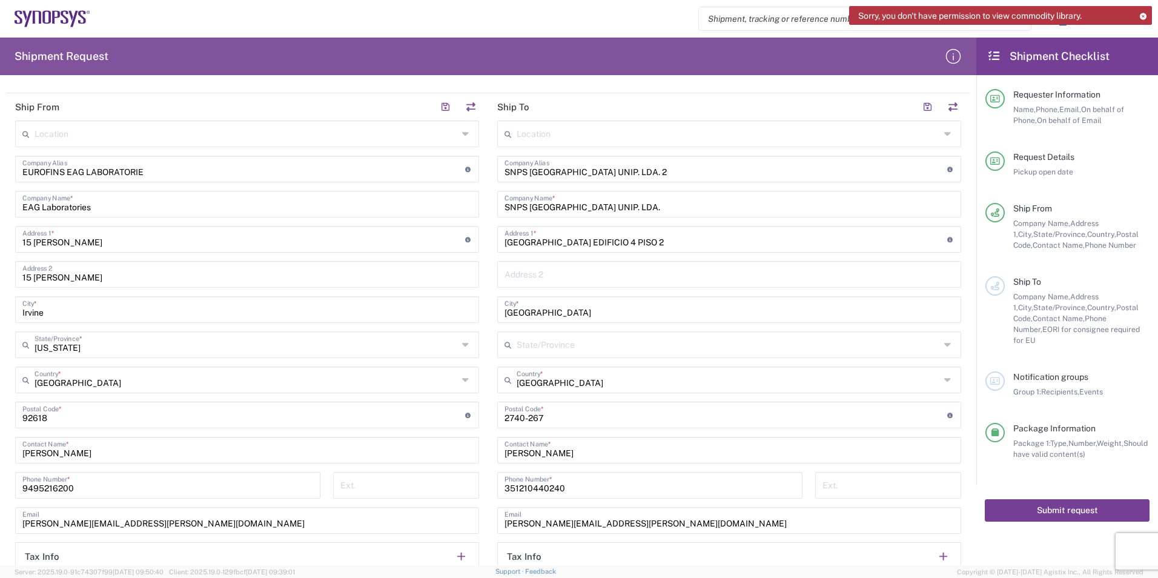
click at [1028, 500] on button "Submit request" at bounding box center [1067, 510] width 165 height 22
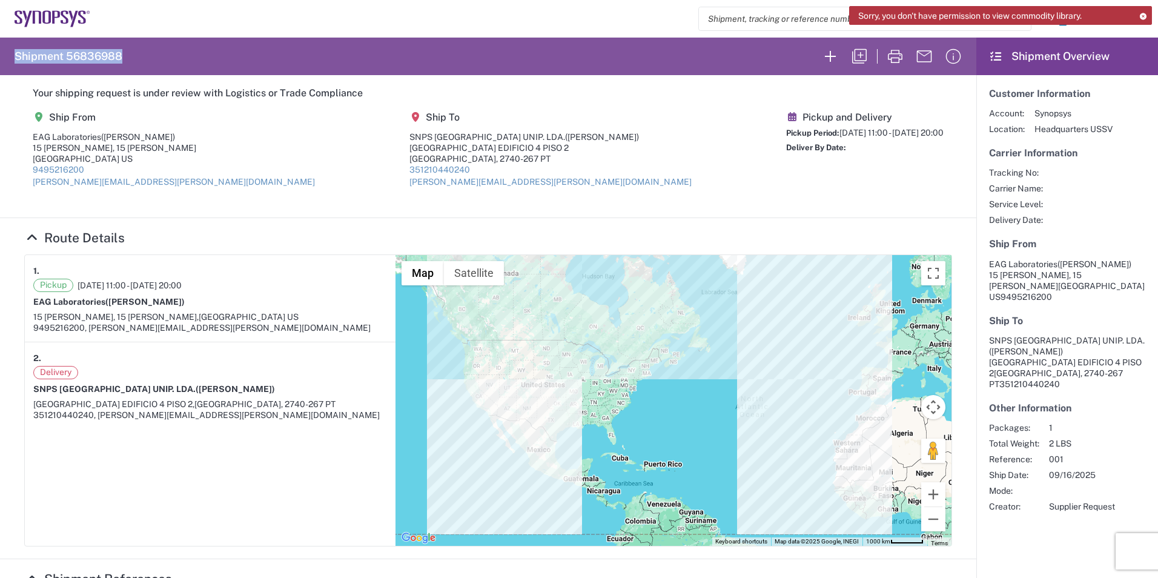
copy h2 "Shipment 56836988"
drag, startPoint x: 131, startPoint y: 54, endPoint x: 16, endPoint y: 58, distance: 115.7
click at [16, 58] on agx-form-header "Shipment 56836988" at bounding box center [488, 57] width 976 height 38
